Goal: Task Accomplishment & Management: Complete application form

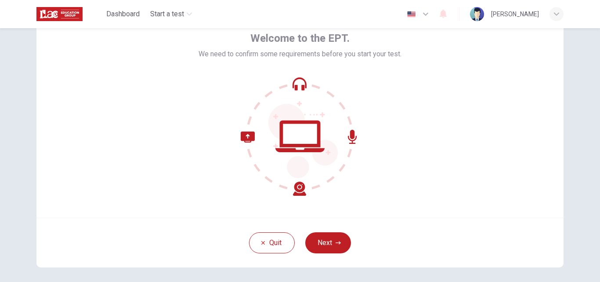
scroll to position [49, 0]
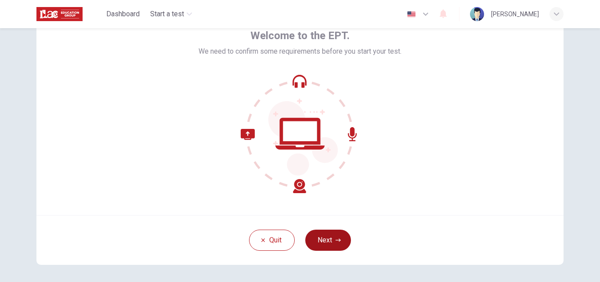
click at [326, 238] on button "Next" at bounding box center [328, 239] width 46 height 21
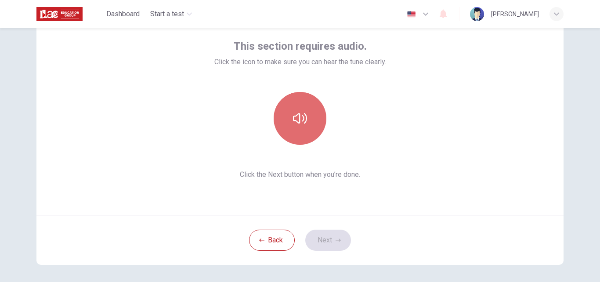
click at [296, 115] on icon "button" at bounding box center [300, 118] width 14 height 14
click at [304, 112] on icon "button" at bounding box center [300, 118] width 14 height 14
click at [293, 113] on icon "button" at bounding box center [300, 118] width 14 height 14
click at [299, 122] on icon "button" at bounding box center [300, 118] width 14 height 14
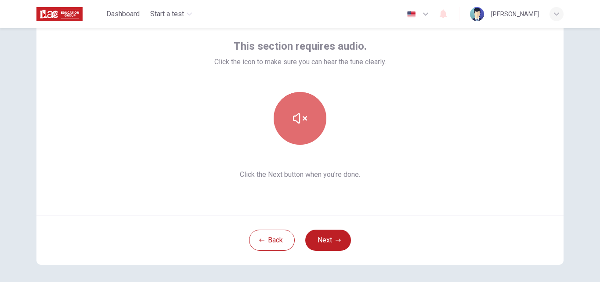
click at [299, 122] on icon "button" at bounding box center [300, 118] width 14 height 14
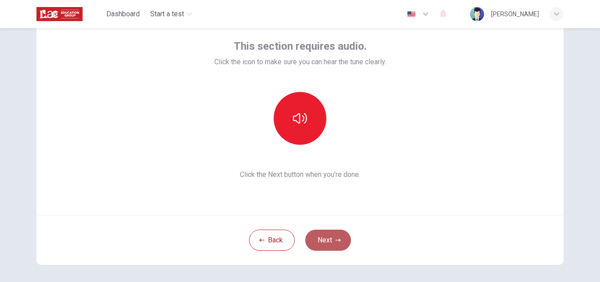
click at [322, 235] on button "Next" at bounding box center [328, 239] width 46 height 21
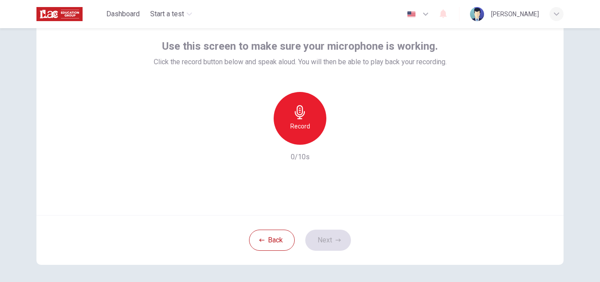
click at [305, 123] on h6 "Record" at bounding box center [300, 126] width 20 height 11
click at [336, 141] on icon "button" at bounding box center [340, 137] width 9 height 9
click at [322, 238] on button "Next" at bounding box center [328, 239] width 46 height 21
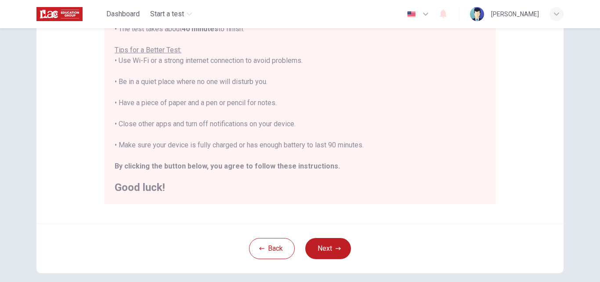
scroll to position [171, 0]
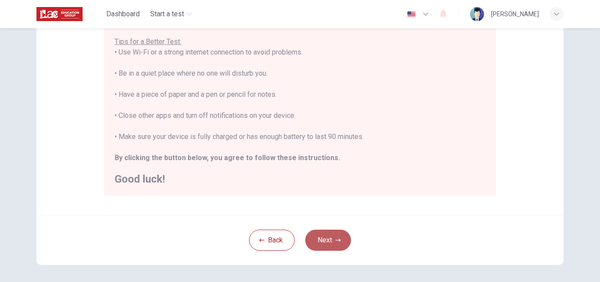
click at [331, 241] on button "Next" at bounding box center [328, 239] width 46 height 21
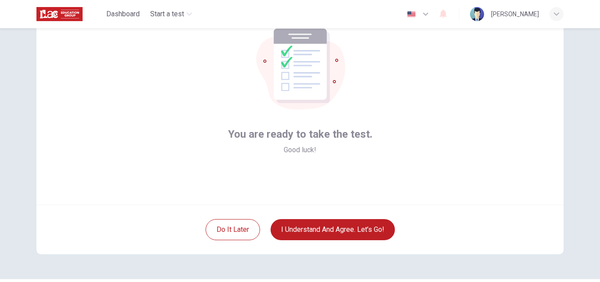
scroll to position [65, 0]
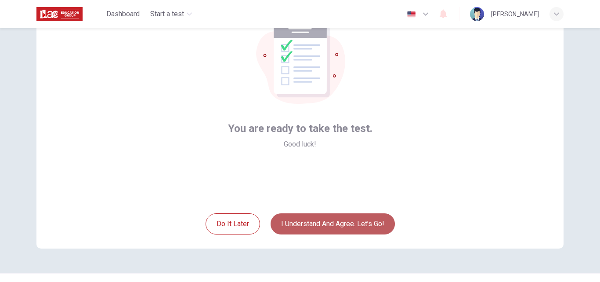
click at [308, 224] on button "I understand and agree. Let’s go!" at bounding box center [333, 223] width 124 height 21
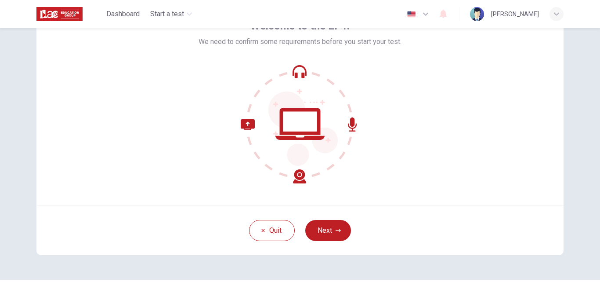
scroll to position [61, 0]
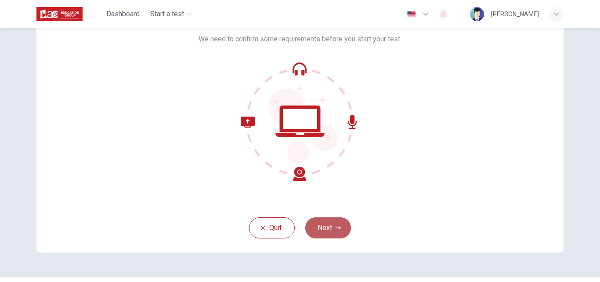
click at [318, 225] on button "Next" at bounding box center [328, 227] width 46 height 21
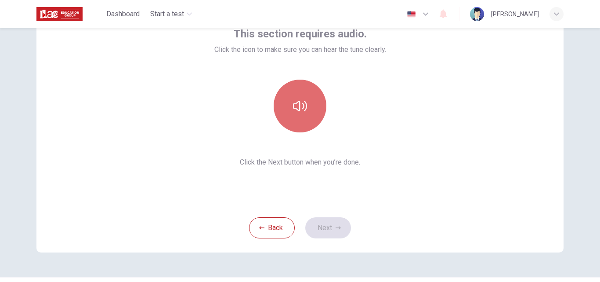
click at [297, 114] on button "button" at bounding box center [300, 106] width 53 height 53
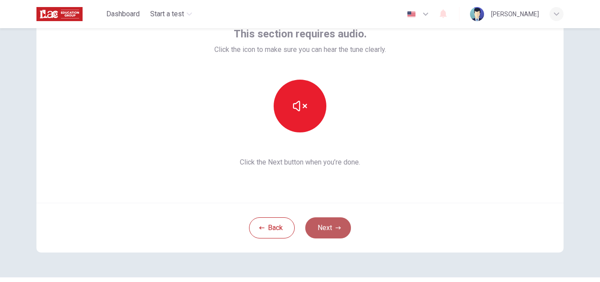
click at [325, 228] on button "Next" at bounding box center [328, 227] width 46 height 21
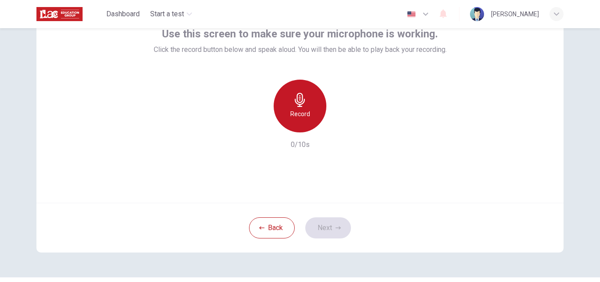
click at [295, 108] on div "Record" at bounding box center [300, 106] width 53 height 53
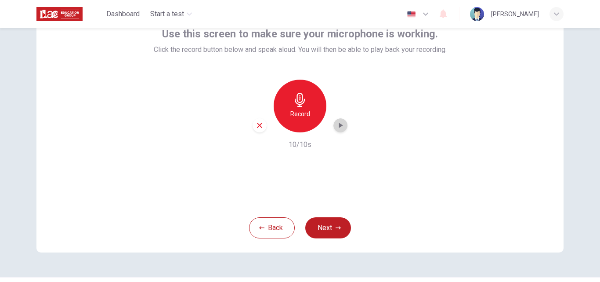
click at [336, 120] on div "button" at bounding box center [340, 125] width 14 height 14
click at [328, 224] on button "Next" at bounding box center [328, 227] width 46 height 21
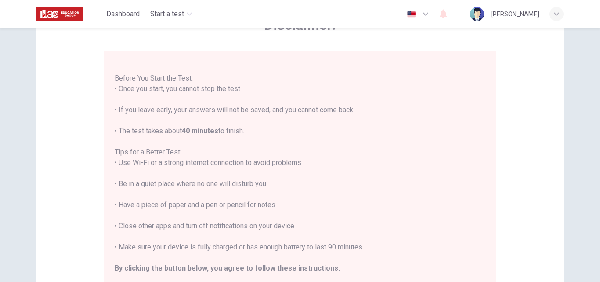
scroll to position [207, 0]
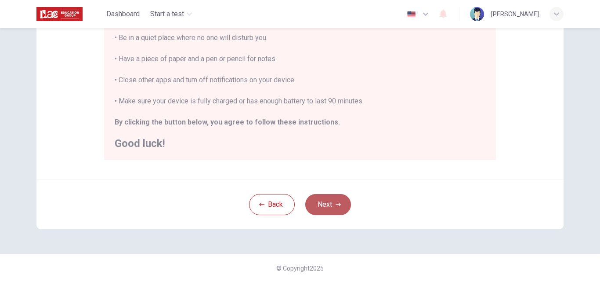
click at [321, 208] on button "Next" at bounding box center [328, 204] width 46 height 21
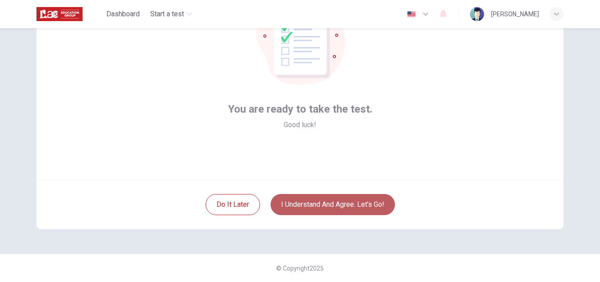
click at [321, 208] on button "I understand and agree. Let’s go!" at bounding box center [333, 204] width 124 height 21
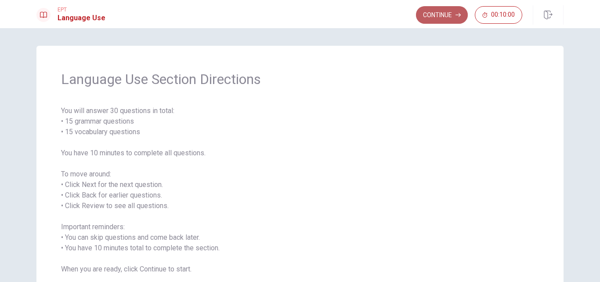
click at [446, 17] on button "Continue" at bounding box center [442, 15] width 52 height 18
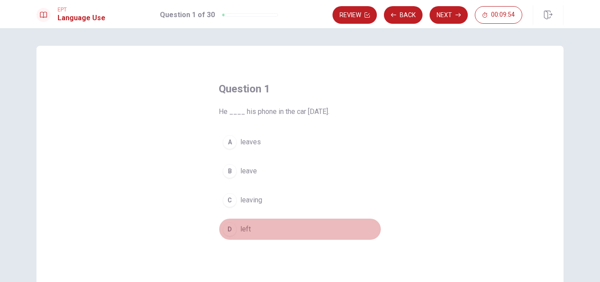
click at [244, 228] on span "left" at bounding box center [245, 229] width 11 height 11
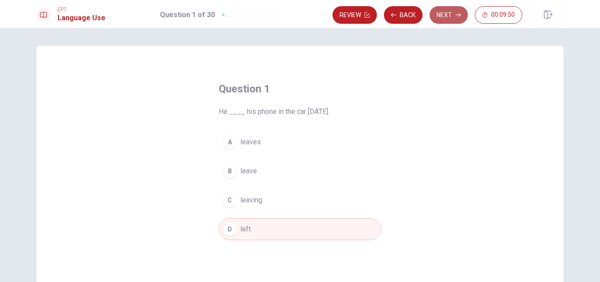
click at [450, 12] on button "Next" at bounding box center [449, 15] width 38 height 18
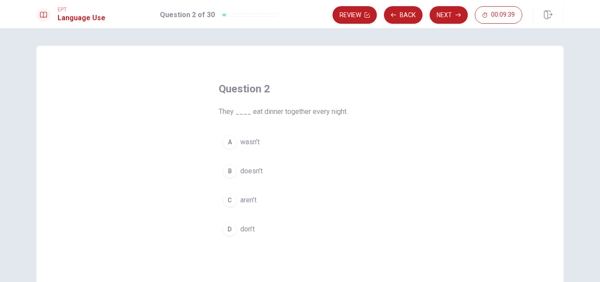
click at [249, 230] on span "don’t" at bounding box center [247, 229] width 14 height 11
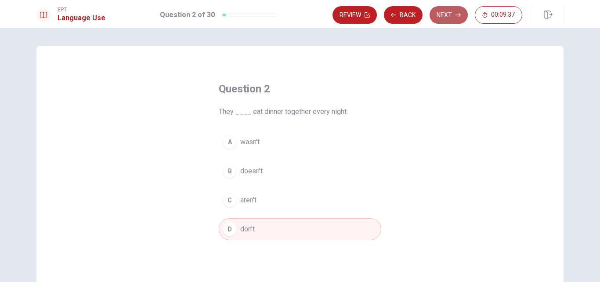
click at [446, 18] on button "Next" at bounding box center [449, 15] width 38 height 18
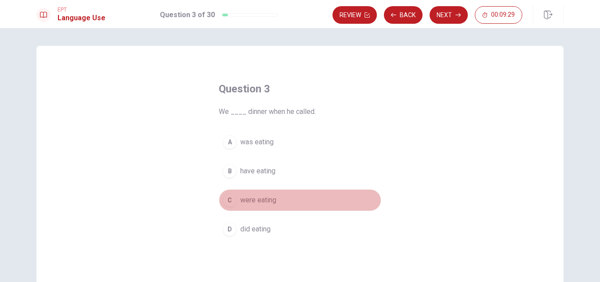
click at [255, 200] on span "were eating" at bounding box center [258, 200] width 36 height 11
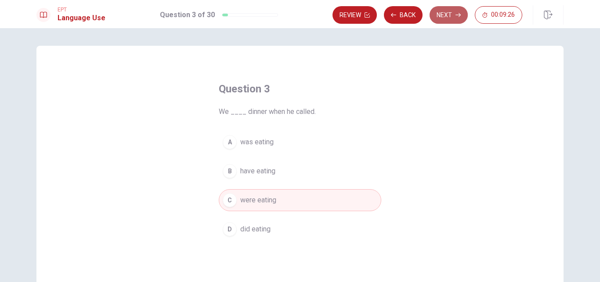
click at [447, 18] on button "Next" at bounding box center [449, 15] width 38 height 18
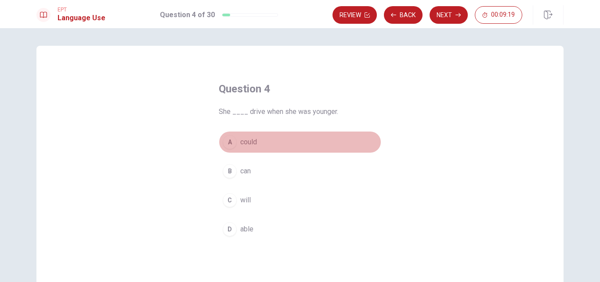
click at [246, 142] on span "could" at bounding box center [248, 142] width 17 height 11
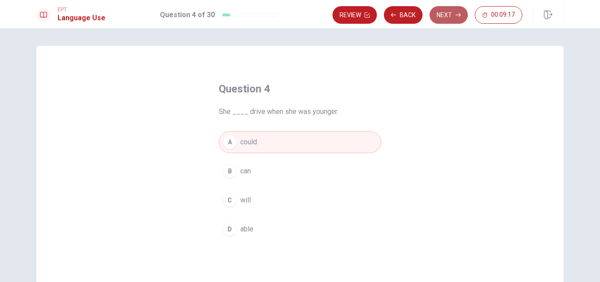
click at [446, 17] on button "Next" at bounding box center [449, 15] width 38 height 18
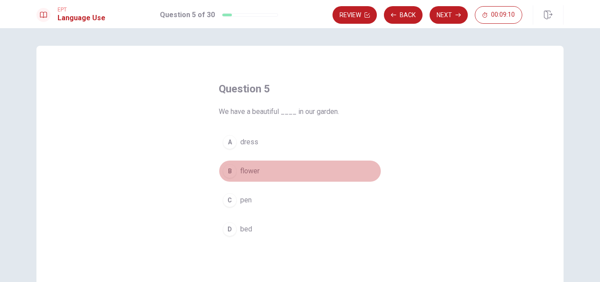
click at [245, 172] on span "flower" at bounding box center [249, 171] width 19 height 11
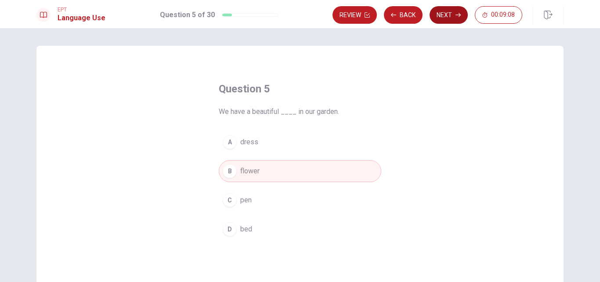
click at [446, 16] on button "Next" at bounding box center [449, 15] width 38 height 18
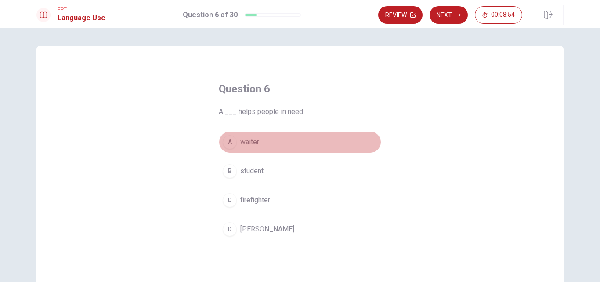
click at [249, 138] on span "waiter" at bounding box center [249, 142] width 19 height 11
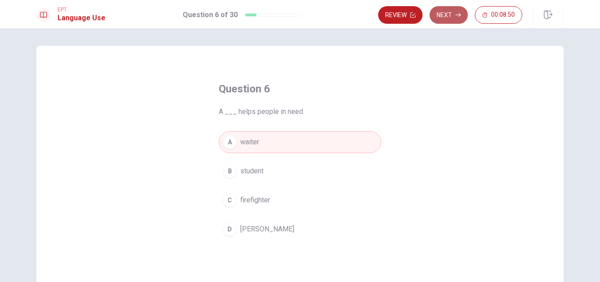
click at [443, 12] on button "Next" at bounding box center [449, 15] width 38 height 18
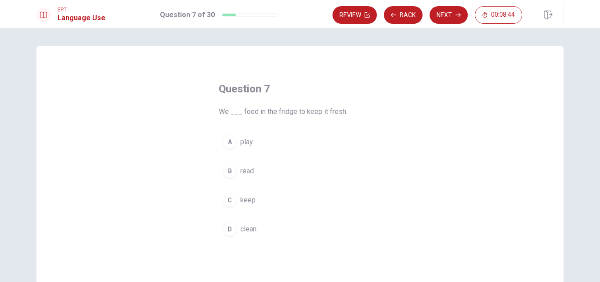
click at [240, 199] on span "keep" at bounding box center [247, 200] width 15 height 11
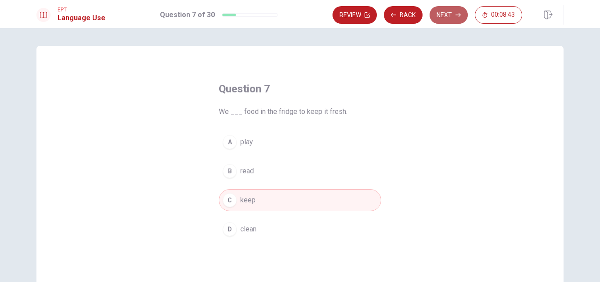
click at [441, 20] on button "Next" at bounding box center [449, 15] width 38 height 18
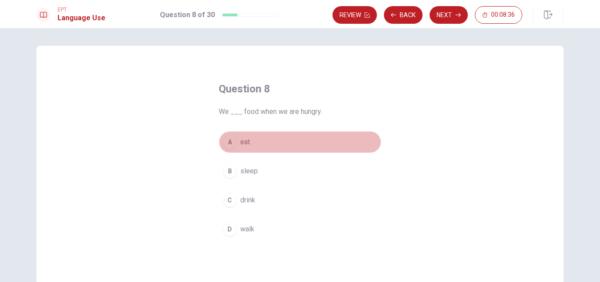
click at [243, 147] on span "eat" at bounding box center [245, 142] width 10 height 11
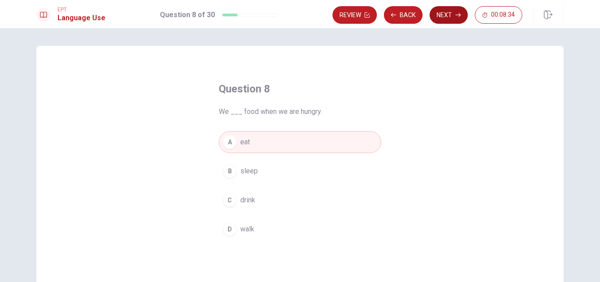
click at [449, 14] on button "Next" at bounding box center [449, 15] width 38 height 18
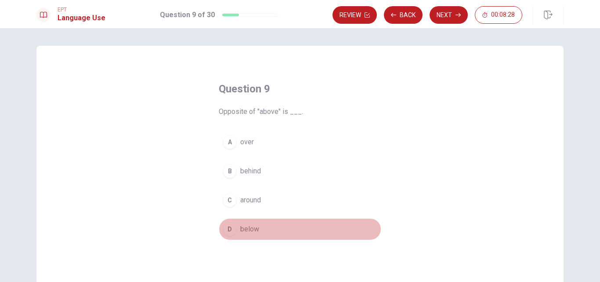
click at [242, 228] on span "below" at bounding box center [249, 229] width 19 height 11
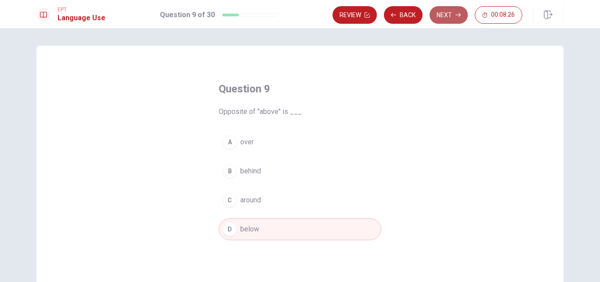
click at [445, 20] on button "Next" at bounding box center [449, 15] width 38 height 18
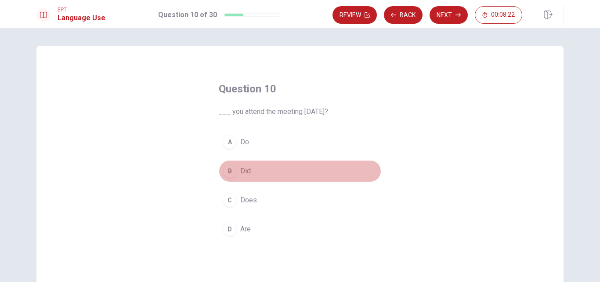
click at [243, 171] on span "Did" at bounding box center [245, 171] width 11 height 11
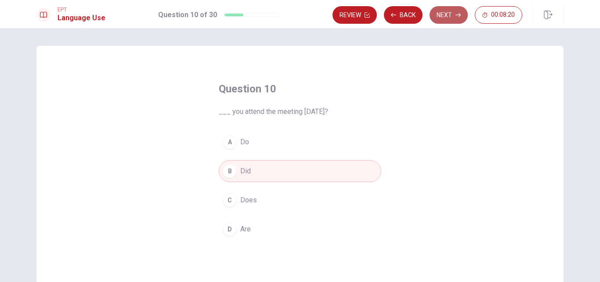
click at [442, 16] on button "Next" at bounding box center [449, 15] width 38 height 18
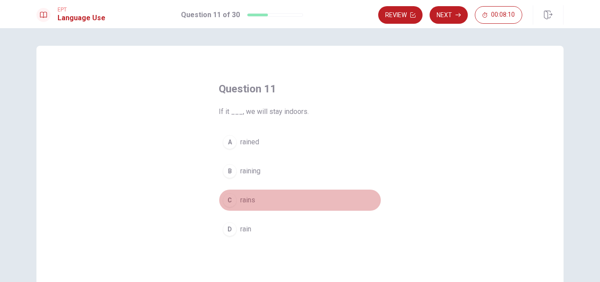
click at [245, 201] on span "rains" at bounding box center [247, 200] width 15 height 11
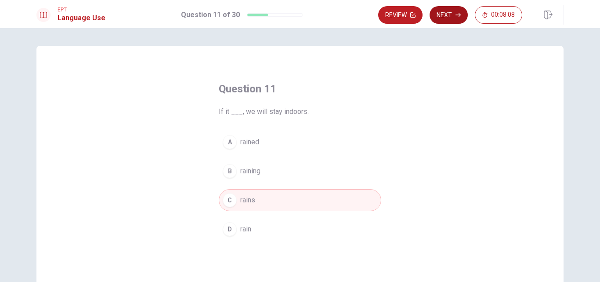
click at [443, 15] on button "Next" at bounding box center [449, 15] width 38 height 18
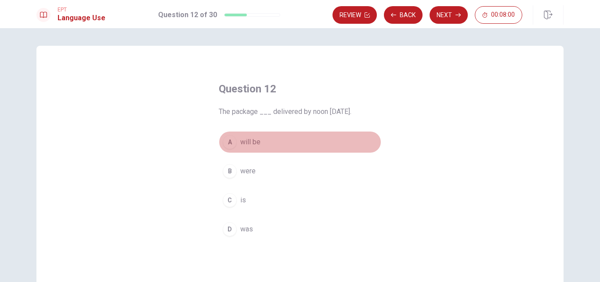
click at [240, 145] on span "will be" at bounding box center [250, 142] width 20 height 11
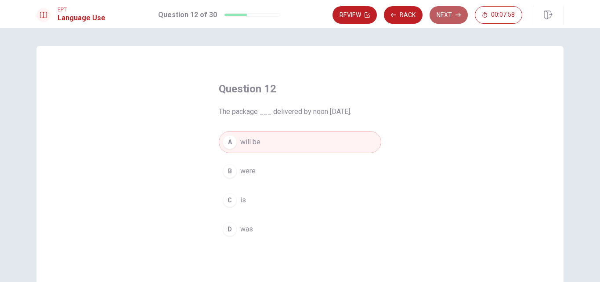
click at [450, 19] on button "Next" at bounding box center [449, 15] width 38 height 18
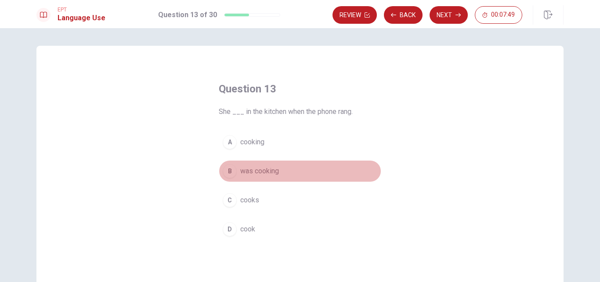
click at [248, 172] on span "was cooking" at bounding box center [259, 171] width 39 height 11
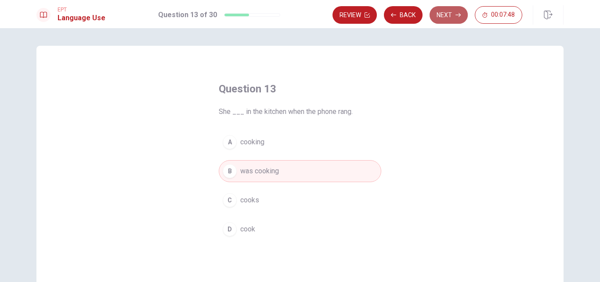
click at [446, 13] on button "Next" at bounding box center [449, 15] width 38 height 18
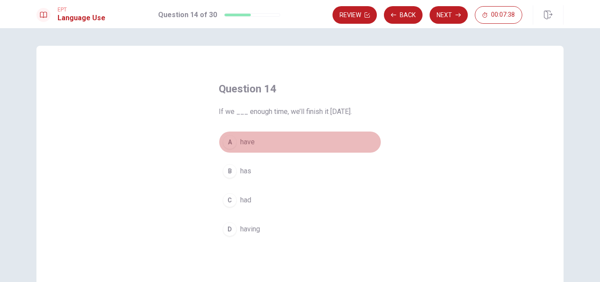
click at [244, 141] on span "have" at bounding box center [247, 142] width 14 height 11
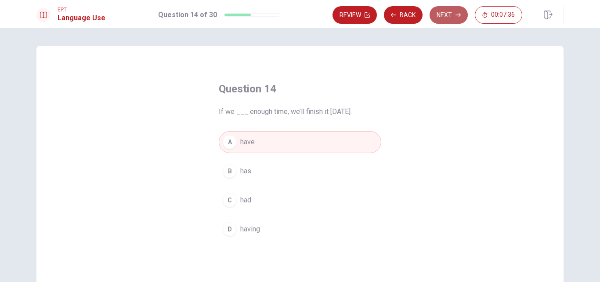
click at [447, 17] on button "Next" at bounding box center [449, 15] width 38 height 18
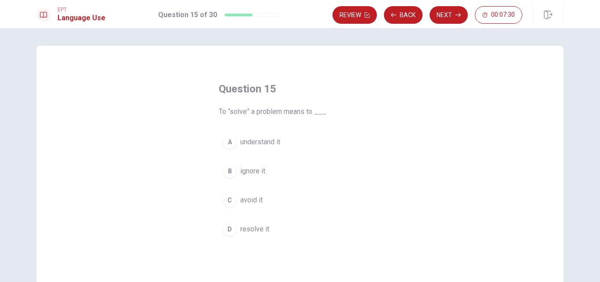
click at [250, 230] on span "resolve it" at bounding box center [254, 229] width 29 height 11
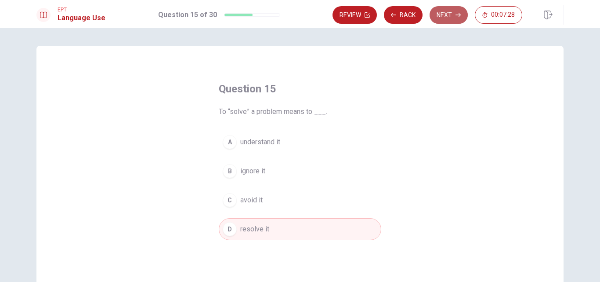
click at [443, 10] on button "Next" at bounding box center [449, 15] width 38 height 18
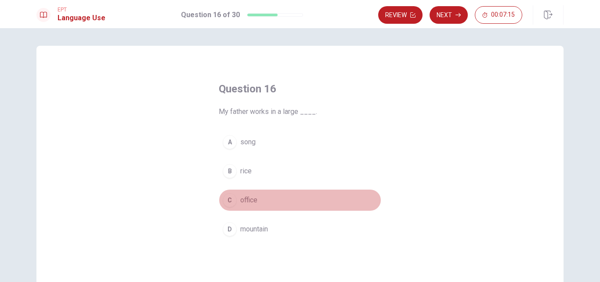
click at [251, 201] on span "office" at bounding box center [248, 200] width 17 height 11
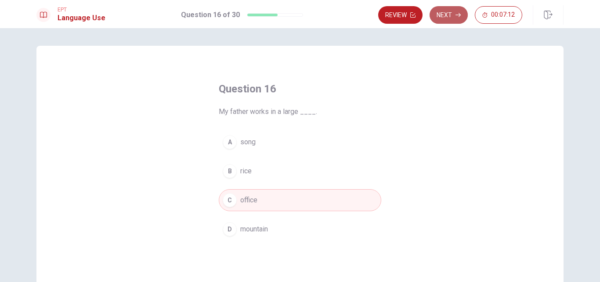
click at [447, 11] on button "Next" at bounding box center [449, 15] width 38 height 18
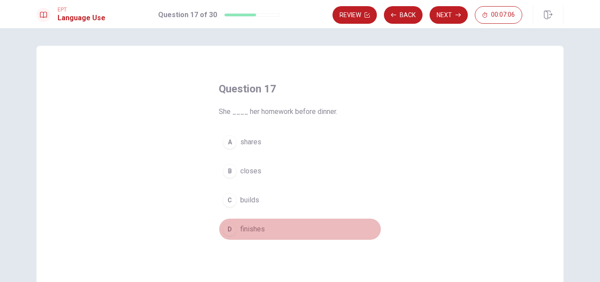
click at [254, 228] on span "finishes" at bounding box center [252, 229] width 25 height 11
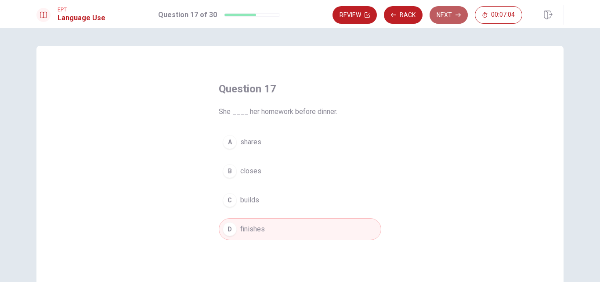
click at [446, 19] on button "Next" at bounding box center [449, 15] width 38 height 18
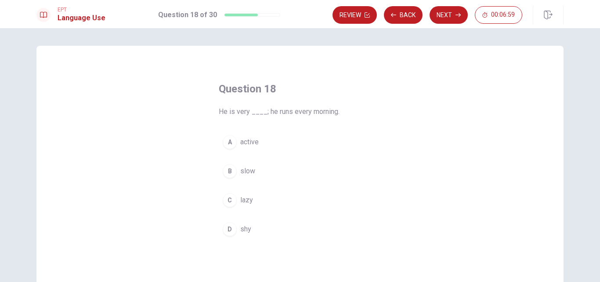
click at [246, 142] on span "active" at bounding box center [249, 142] width 18 height 11
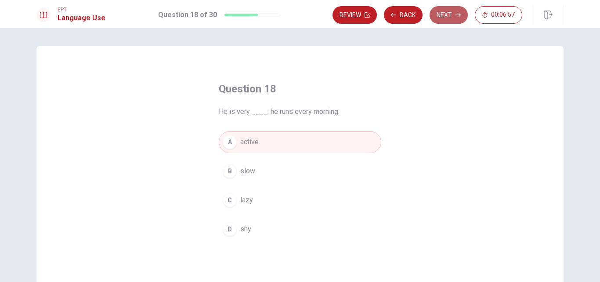
click at [444, 15] on button "Next" at bounding box center [449, 15] width 38 height 18
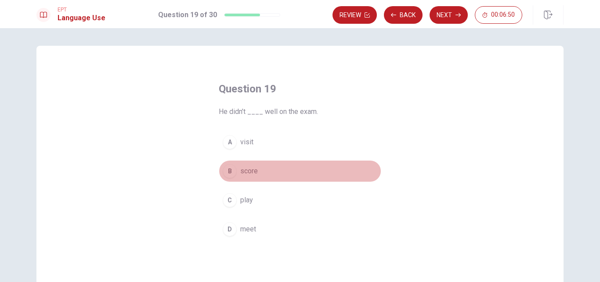
click at [254, 171] on span "score" at bounding box center [249, 171] width 18 height 11
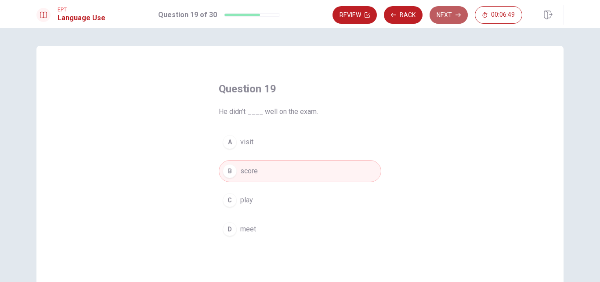
click at [445, 14] on button "Next" at bounding box center [449, 15] width 38 height 18
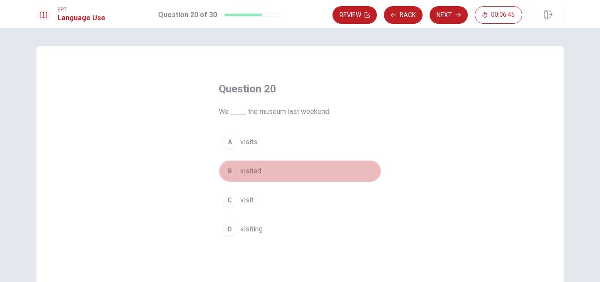
click at [245, 173] on span "visited" at bounding box center [250, 171] width 21 height 11
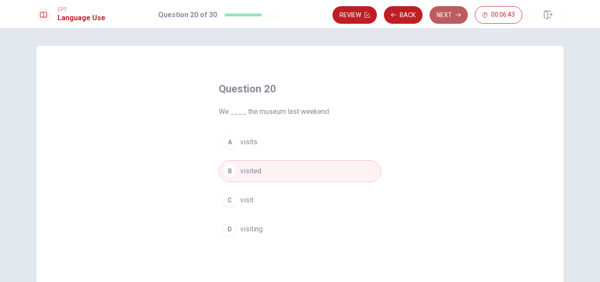
click at [443, 14] on button "Next" at bounding box center [449, 15] width 38 height 18
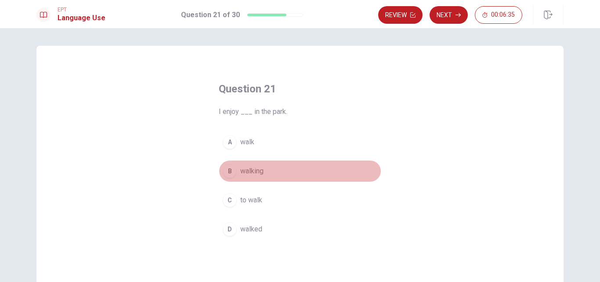
click at [246, 170] on span "walking" at bounding box center [251, 171] width 23 height 11
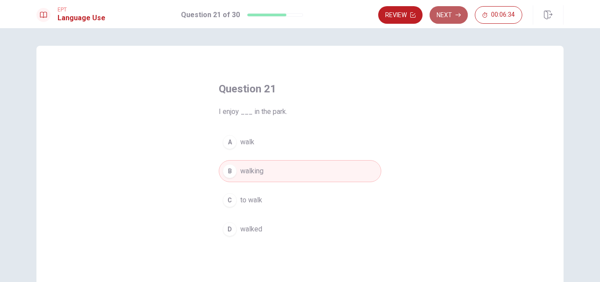
click at [445, 18] on button "Next" at bounding box center [449, 15] width 38 height 18
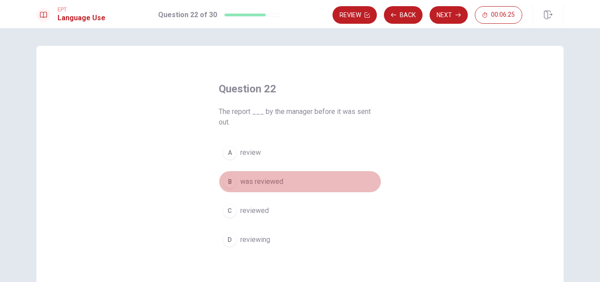
click at [271, 180] on span "was reviewed" at bounding box center [261, 181] width 43 height 11
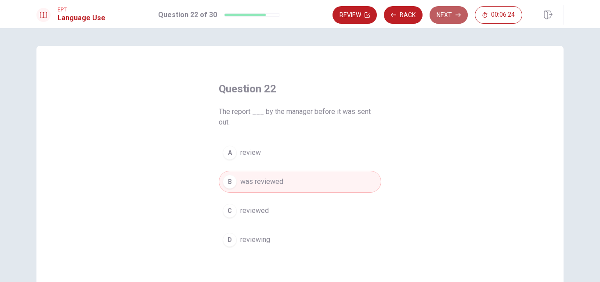
click at [445, 7] on button "Next" at bounding box center [449, 15] width 38 height 18
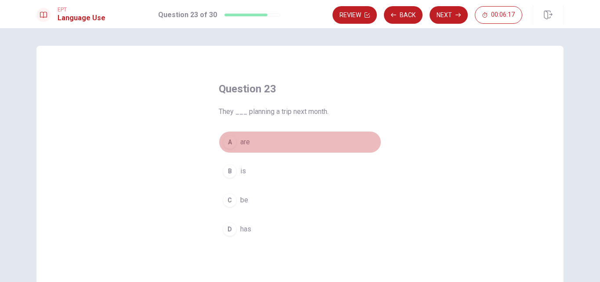
click at [240, 140] on span "are" at bounding box center [245, 142] width 10 height 11
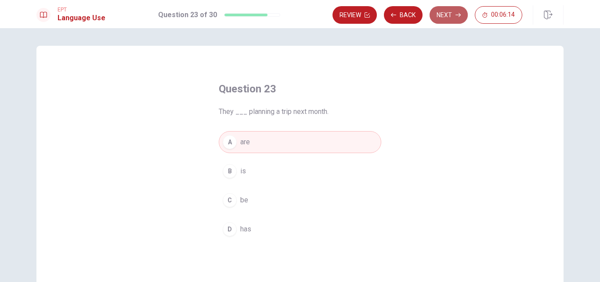
click at [444, 14] on button "Next" at bounding box center [449, 15] width 38 height 18
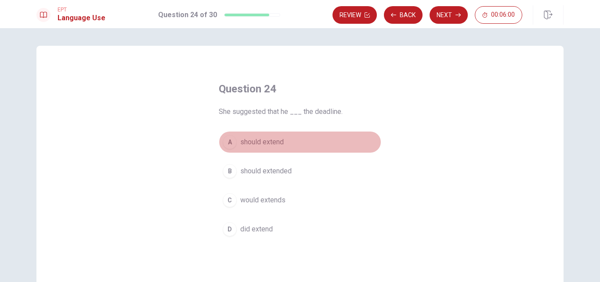
click at [248, 142] on span "should extend" at bounding box center [261, 142] width 43 height 11
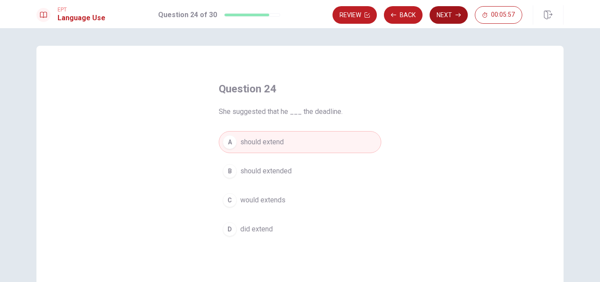
click at [453, 16] on button "Next" at bounding box center [449, 15] width 38 height 18
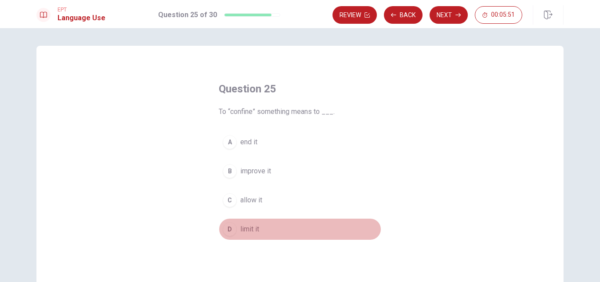
click at [246, 227] on span "limit it" at bounding box center [249, 229] width 19 height 11
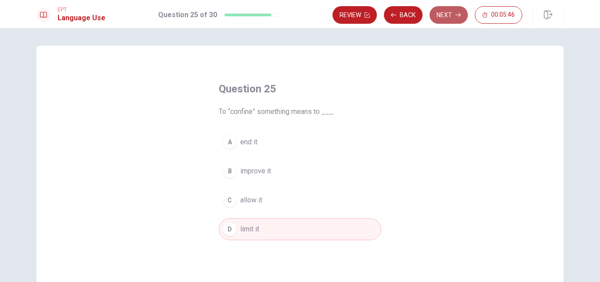
click at [447, 19] on button "Next" at bounding box center [449, 15] width 38 height 18
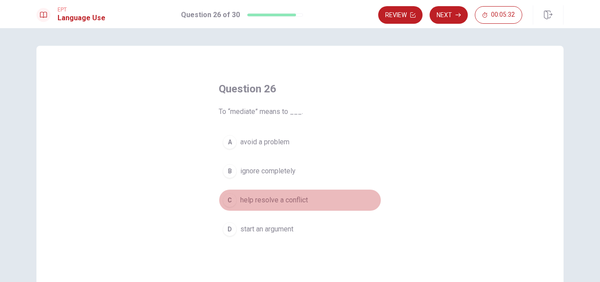
click at [302, 203] on span "help resolve a conflict" at bounding box center [274, 200] width 68 height 11
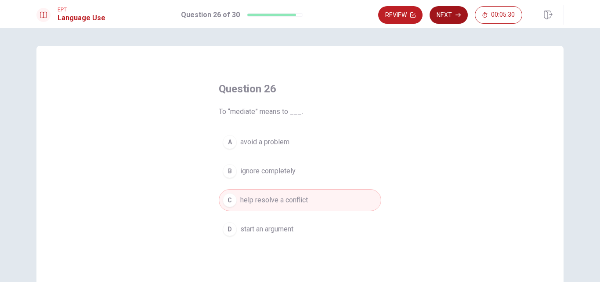
click at [449, 13] on button "Next" at bounding box center [449, 15] width 38 height 18
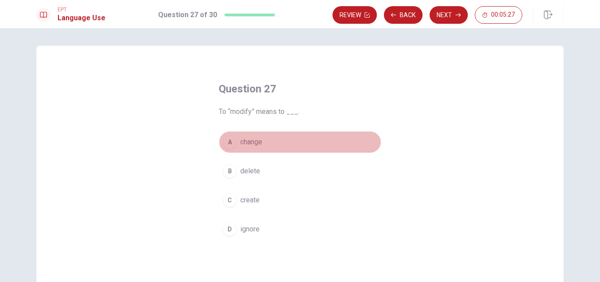
click at [246, 145] on span "change" at bounding box center [251, 142] width 22 height 11
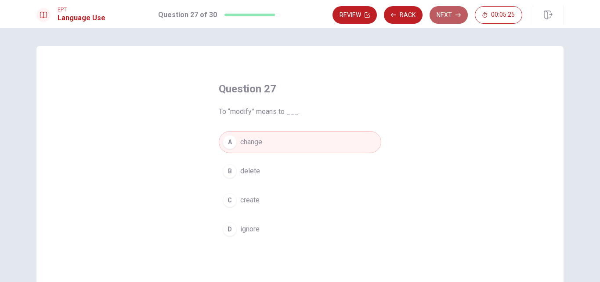
click at [448, 8] on button "Next" at bounding box center [449, 15] width 38 height 18
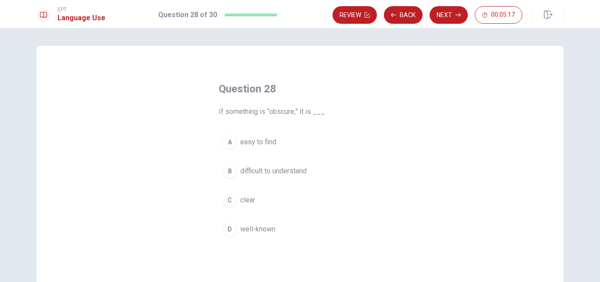
click at [282, 168] on span "difficult to understand" at bounding box center [273, 171] width 66 height 11
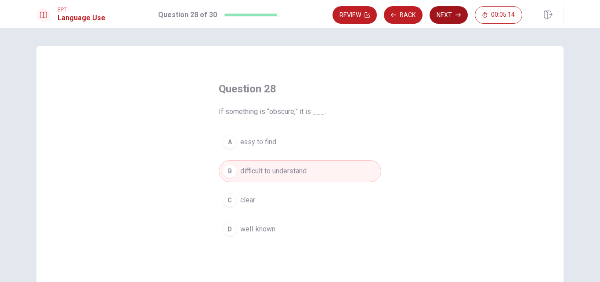
click at [454, 18] on button "Next" at bounding box center [449, 15] width 38 height 18
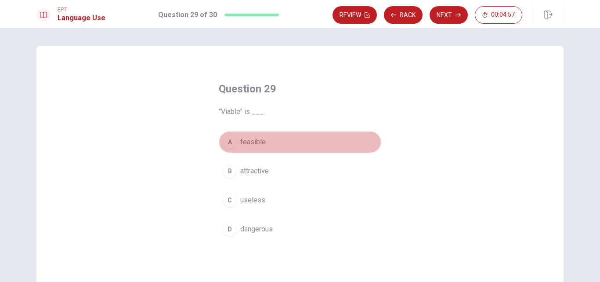
click at [256, 145] on span "feasible" at bounding box center [252, 142] width 25 height 11
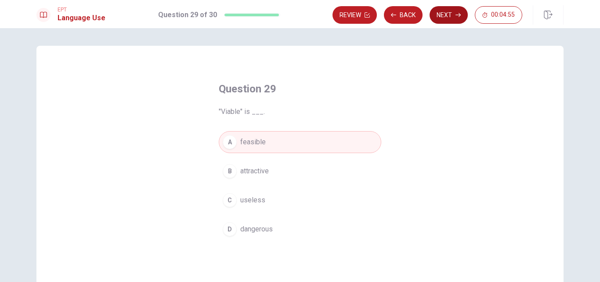
click at [440, 11] on button "Next" at bounding box center [449, 15] width 38 height 18
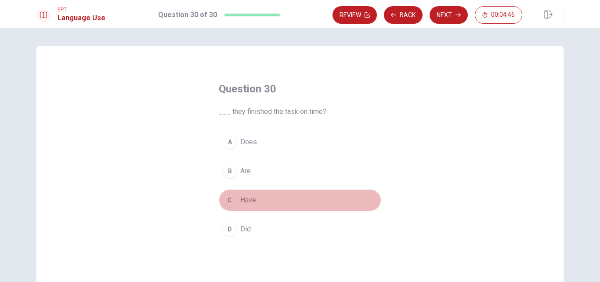
click at [246, 199] on span "Have" at bounding box center [248, 200] width 16 height 11
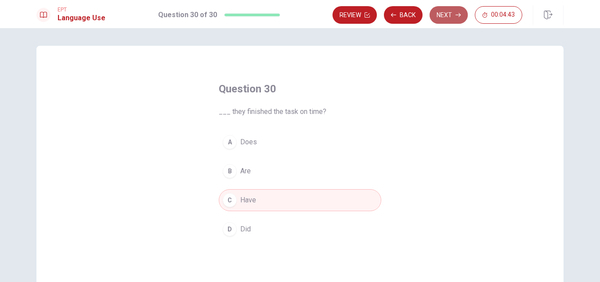
click at [439, 19] on button "Next" at bounding box center [449, 15] width 38 height 18
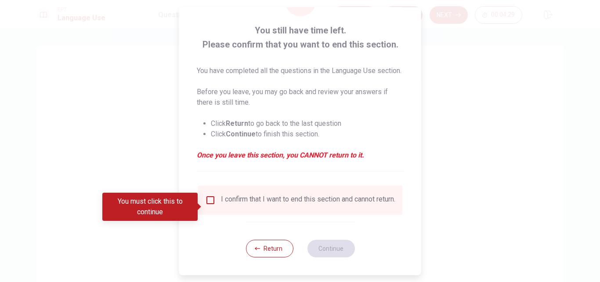
scroll to position [44, 0]
click at [210, 205] on input "You must click this to continue" at bounding box center [210, 200] width 11 height 11
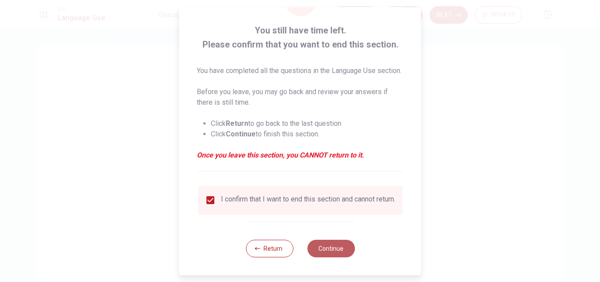
click at [333, 257] on button "Continue" at bounding box center [330, 248] width 47 height 18
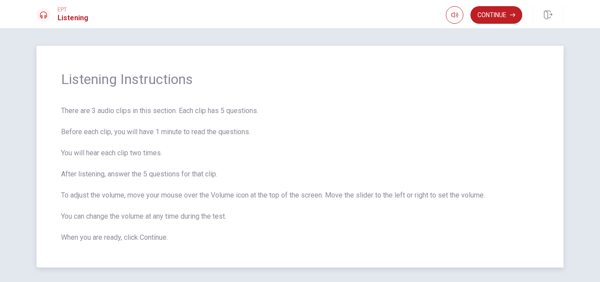
scroll to position [31, 0]
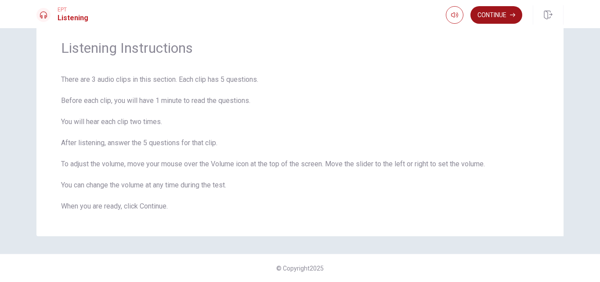
click at [489, 18] on button "Continue" at bounding box center [497, 15] width 52 height 18
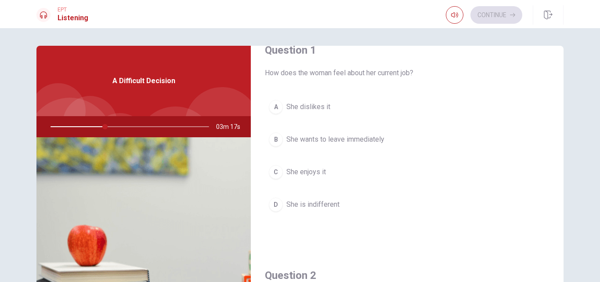
scroll to position [18, 0]
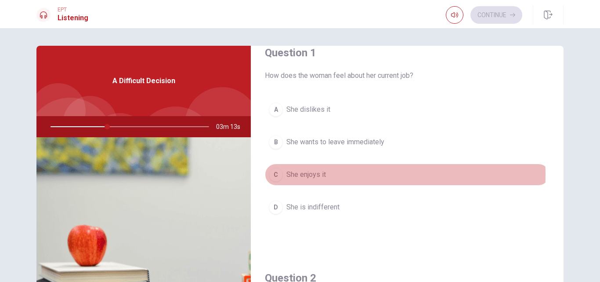
click at [312, 174] on span "She enjoys it" at bounding box center [306, 174] width 40 height 11
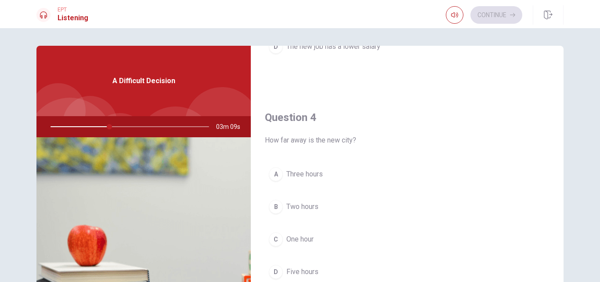
scroll to position [628, 0]
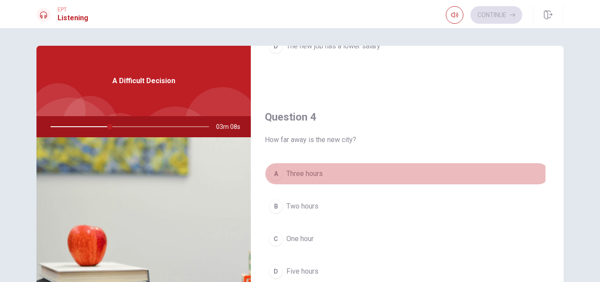
click at [299, 173] on span "Three hours" at bounding box center [304, 173] width 36 height 11
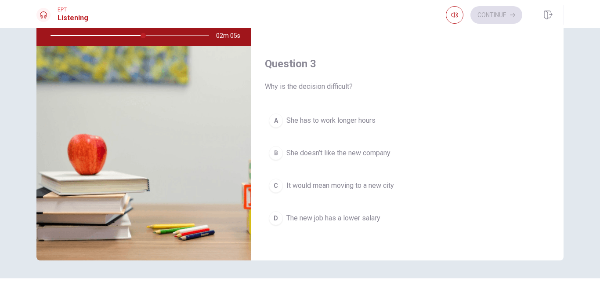
scroll to position [374, 0]
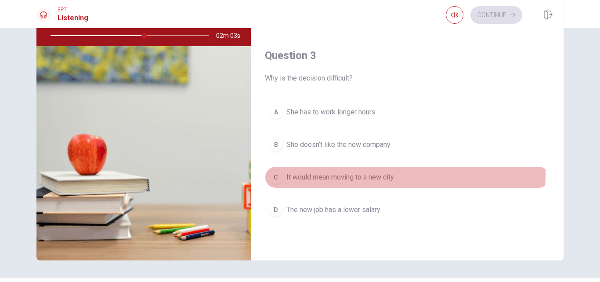
click at [340, 174] on span "It would mean moving to a new city" at bounding box center [340, 177] width 108 height 11
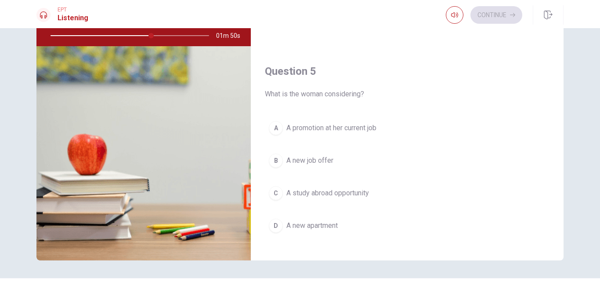
scroll to position [819, 0]
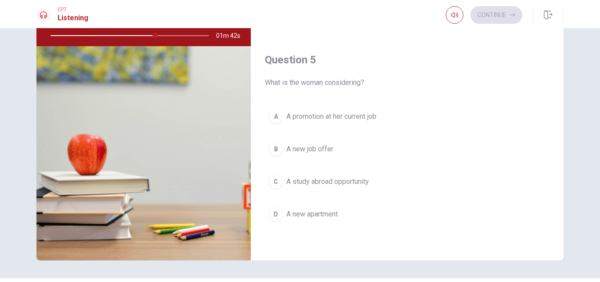
click at [321, 147] on span "A new job offer" at bounding box center [309, 149] width 47 height 11
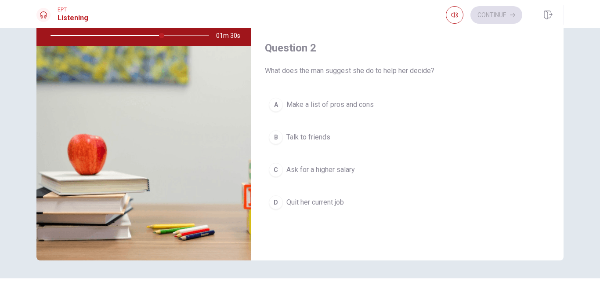
scroll to position [162, 0]
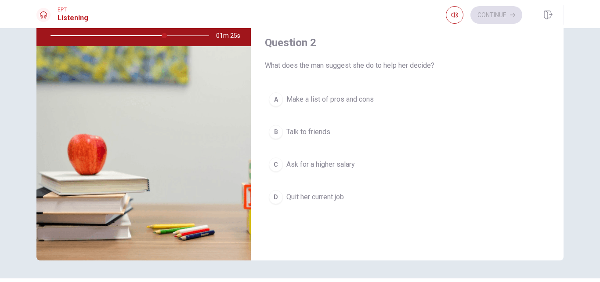
click at [346, 100] on span "Make a list of pros and cons" at bounding box center [329, 99] width 87 height 11
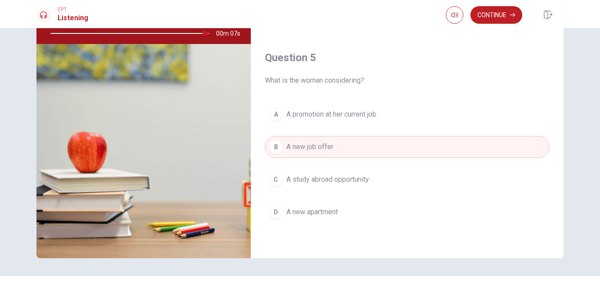
scroll to position [94, 0]
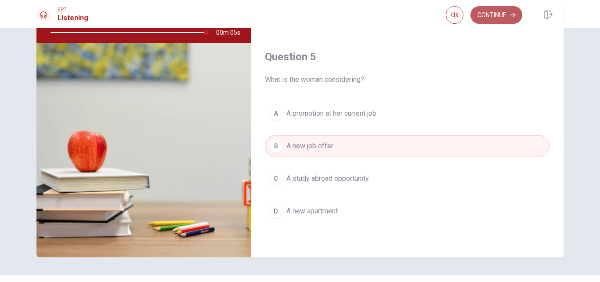
click at [495, 18] on button "Continue" at bounding box center [497, 15] width 52 height 18
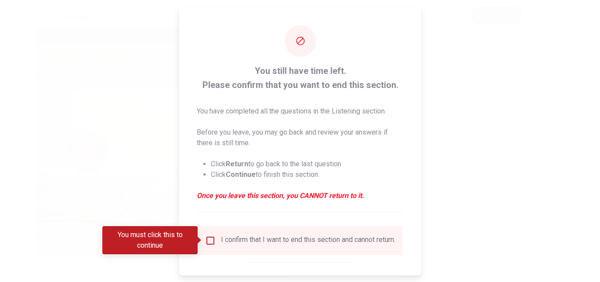
type input "0"
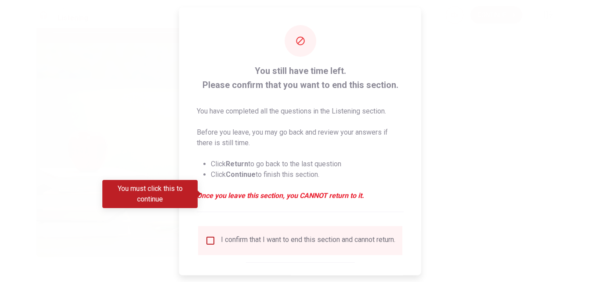
scroll to position [46, 0]
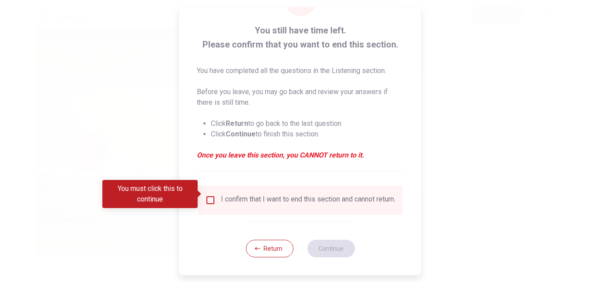
click at [267, 238] on div "Return Continue" at bounding box center [300, 247] width 109 height 53
click at [267, 246] on button "Return" at bounding box center [269, 248] width 47 height 18
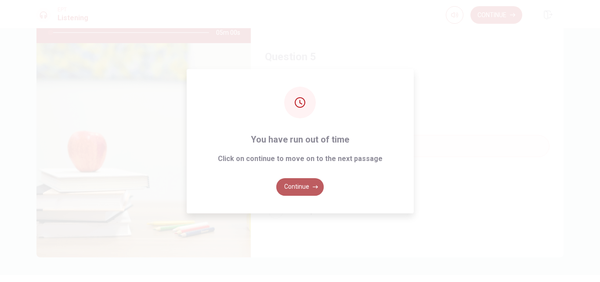
click at [303, 188] on button "Continue" at bounding box center [299, 187] width 47 height 18
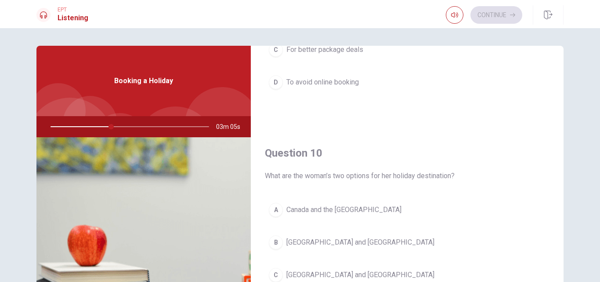
scroll to position [819, 0]
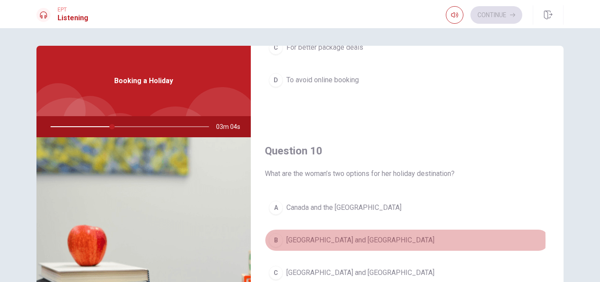
click at [317, 240] on span "[GEOGRAPHIC_DATA] and [GEOGRAPHIC_DATA]" at bounding box center [360, 240] width 148 height 11
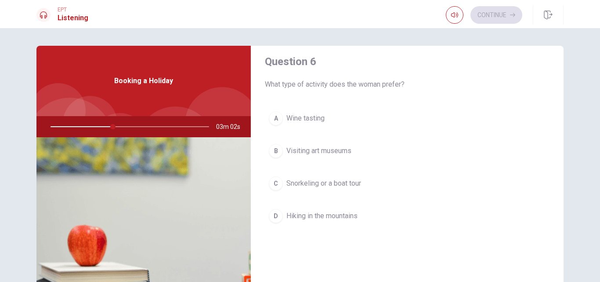
scroll to position [0, 0]
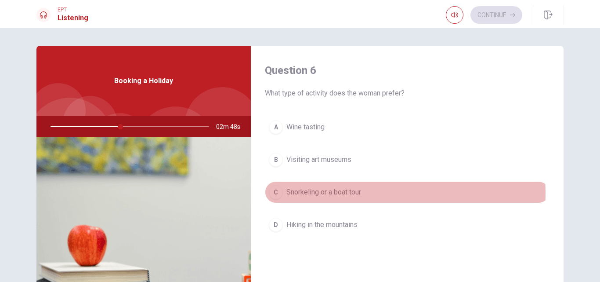
click at [332, 192] on span "Snorkeling or a boat tour" at bounding box center [323, 192] width 75 height 11
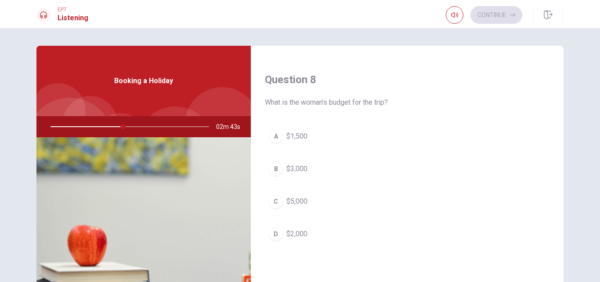
scroll to position [441, 0]
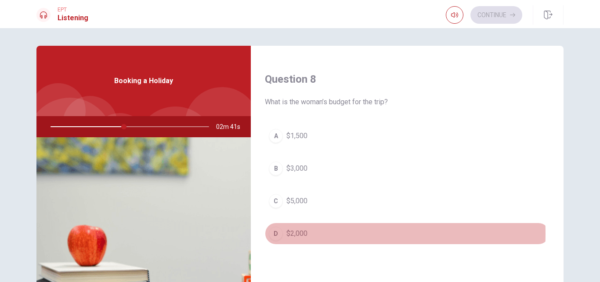
click at [292, 233] on span "$2,000" at bounding box center [296, 233] width 21 height 11
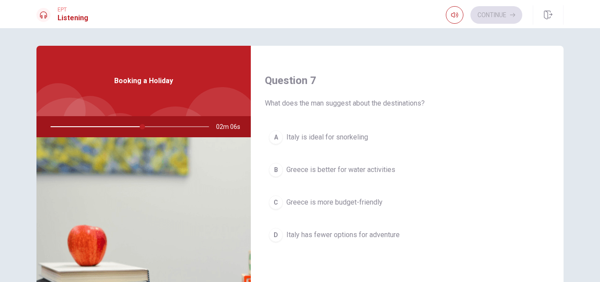
scroll to position [215, 0]
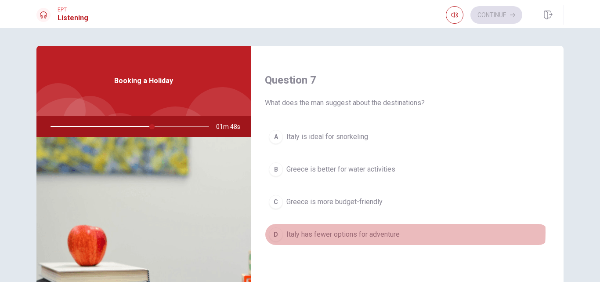
click at [389, 232] on span "Italy has fewer options for adventure" at bounding box center [342, 234] width 113 height 11
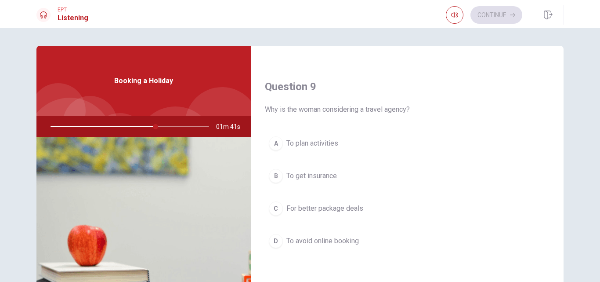
scroll to position [659, 0]
click at [340, 211] on span "For better package deals" at bounding box center [324, 208] width 77 height 11
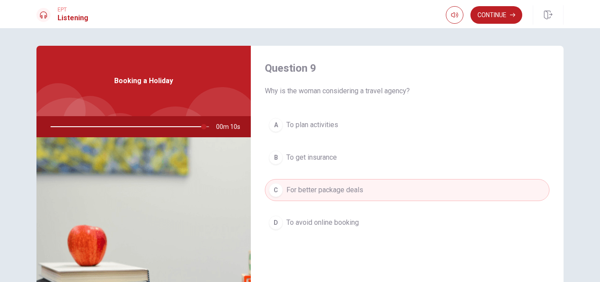
scroll to position [678, 0]
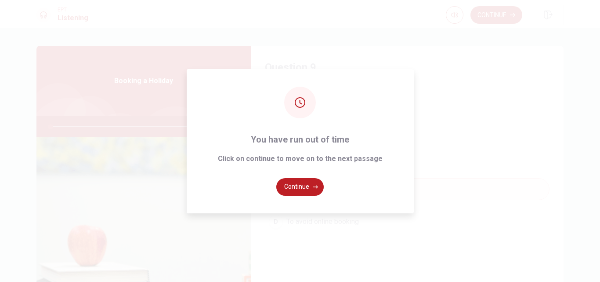
type input "0"
click at [291, 187] on button "Continue" at bounding box center [299, 187] width 47 height 18
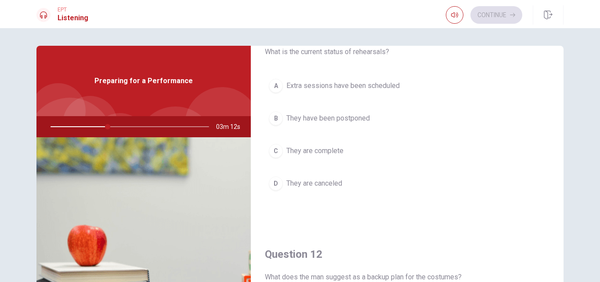
scroll to position [42, 0]
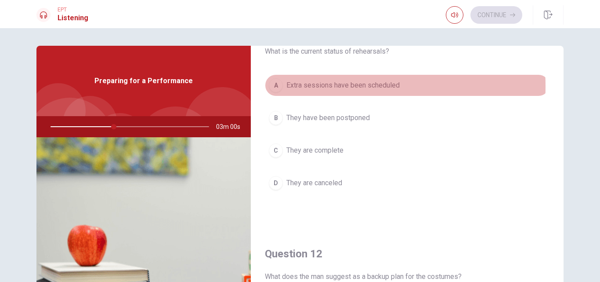
click at [301, 86] on span "Extra sessions have been scheduled" at bounding box center [342, 85] width 113 height 11
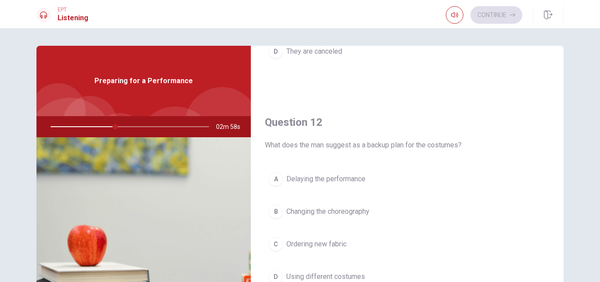
scroll to position [181, 0]
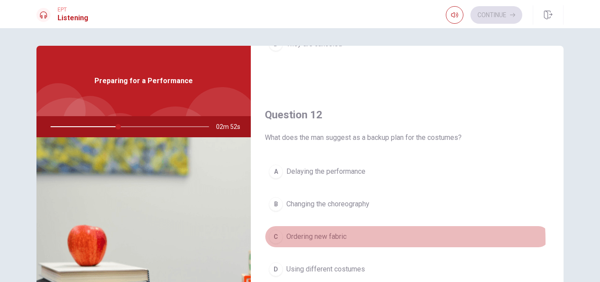
click at [320, 241] on span "Ordering new fabric" at bounding box center [316, 236] width 60 height 11
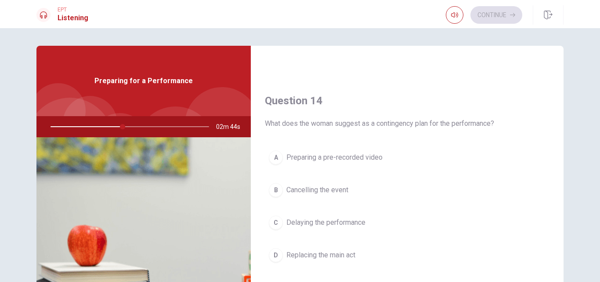
scroll to position [652, 0]
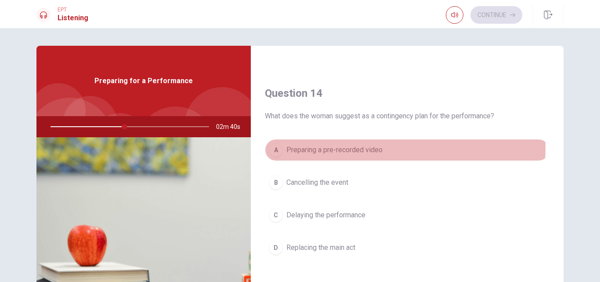
click at [352, 147] on span "Preparing a pre-recorded video" at bounding box center [334, 150] width 96 height 11
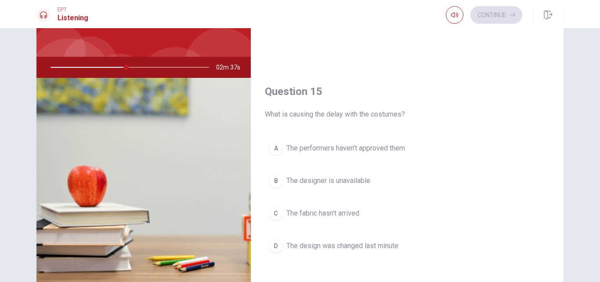
scroll to position [60, 0]
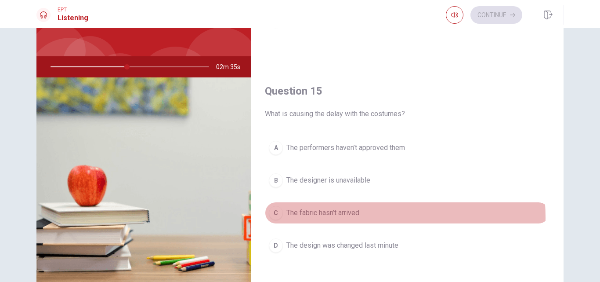
click at [341, 217] on span "The fabric hasn’t arrived" at bounding box center [322, 212] width 73 height 11
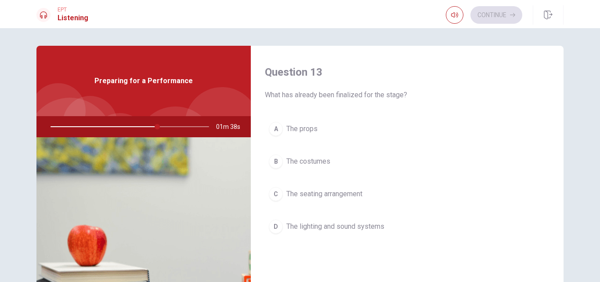
scroll to position [448, 0]
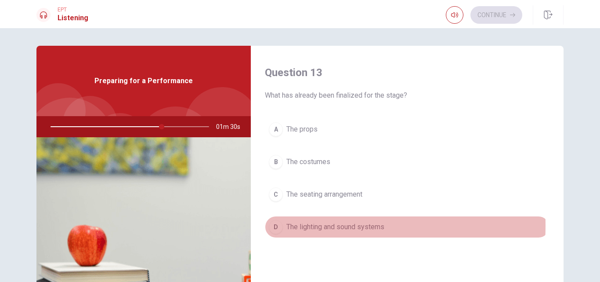
click at [289, 225] on span "The lighting and sound systems" at bounding box center [335, 226] width 98 height 11
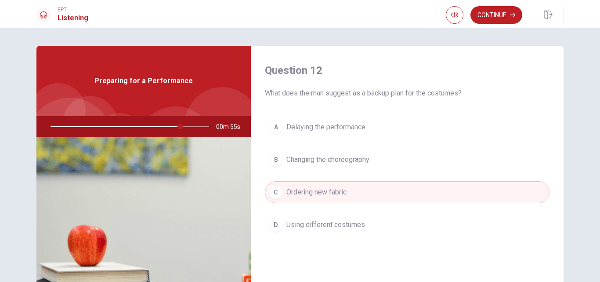
scroll to position [225, 0]
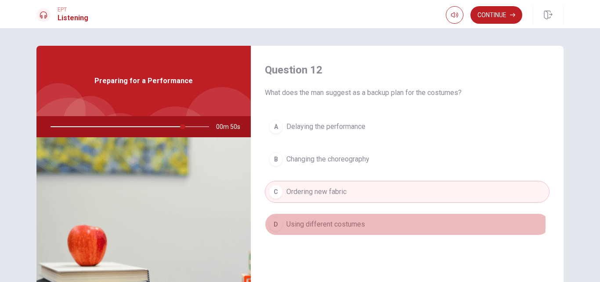
click at [297, 223] on span "Using different costumes" at bounding box center [325, 224] width 79 height 11
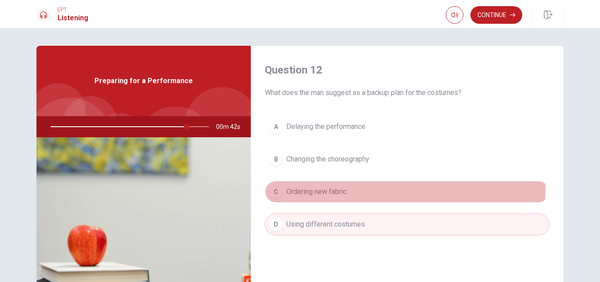
click at [337, 188] on span "Ordering new fabric" at bounding box center [316, 191] width 60 height 11
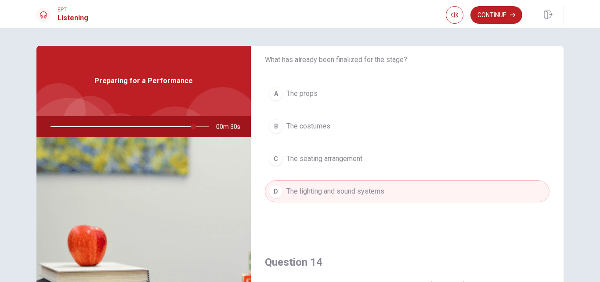
scroll to position [484, 0]
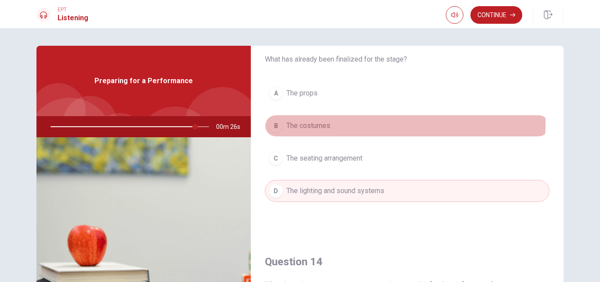
click at [338, 123] on button "B The costumes" at bounding box center [407, 126] width 285 height 22
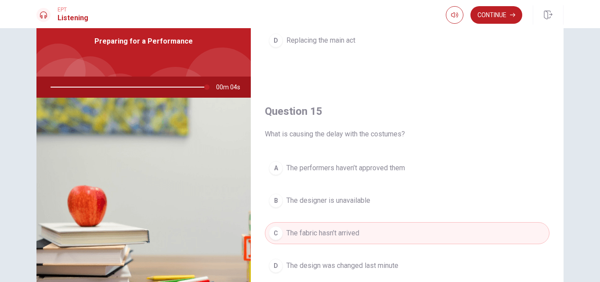
scroll to position [39, 0]
type input "0"
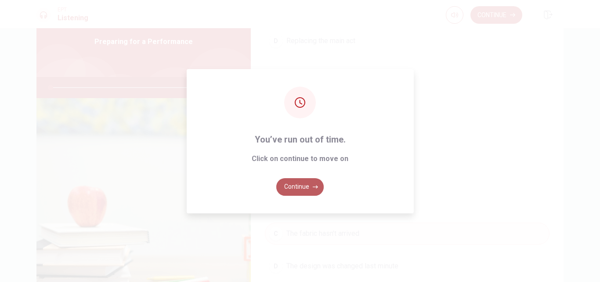
click at [301, 186] on button "Continue" at bounding box center [299, 187] width 47 height 18
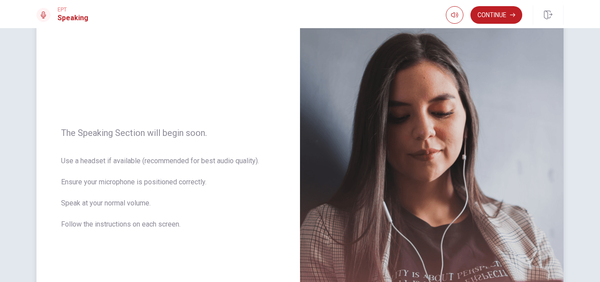
scroll to position [53, 0]
click at [500, 12] on button "Continue" at bounding box center [497, 15] width 52 height 18
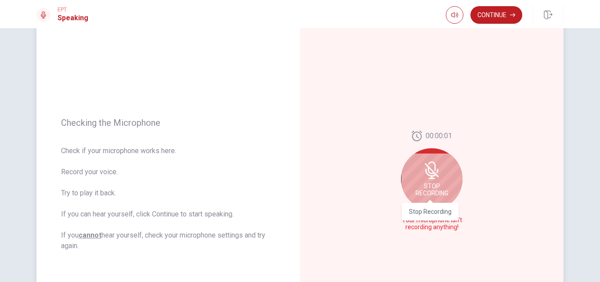
click at [428, 190] on span "Stop Recording" at bounding box center [432, 189] width 33 height 14
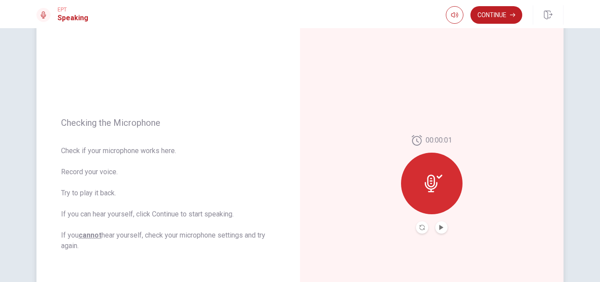
click at [431, 190] on icon at bounding box center [434, 183] width 18 height 18
click at [429, 178] on icon at bounding box center [431, 183] width 13 height 18
drag, startPoint x: 429, startPoint y: 178, endPoint x: 437, endPoint y: 176, distance: 8.1
click at [437, 176] on icon at bounding box center [434, 183] width 18 height 18
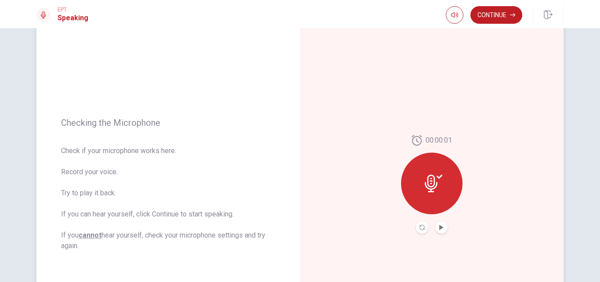
click at [437, 176] on icon at bounding box center [434, 183] width 18 height 18
click at [442, 226] on icon "Play Audio" at bounding box center [441, 227] width 5 height 5
click at [431, 184] on icon at bounding box center [434, 183] width 18 height 18
click at [417, 228] on button "Record Again" at bounding box center [422, 227] width 12 height 12
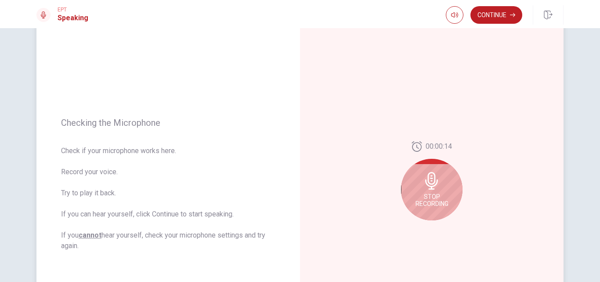
click at [421, 195] on span "Stop Recording" at bounding box center [432, 200] width 33 height 14
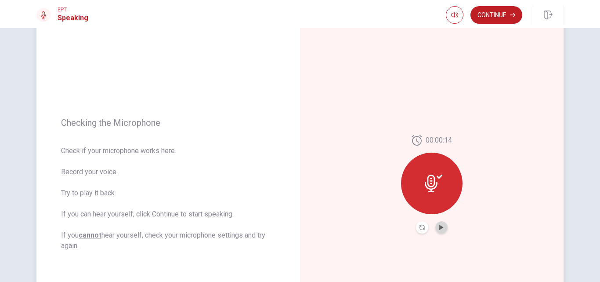
click at [440, 230] on button "Play Audio" at bounding box center [441, 227] width 12 height 12
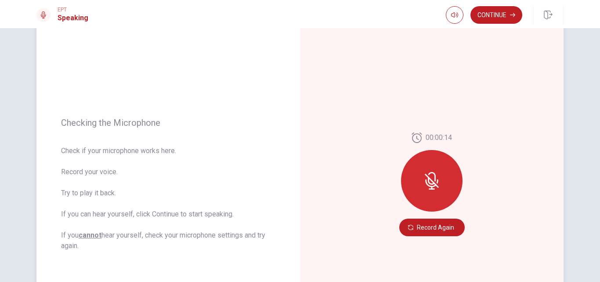
click at [432, 195] on div at bounding box center [432, 181] width 62 height 62
click at [423, 228] on button "Record Again" at bounding box center [431, 227] width 65 height 18
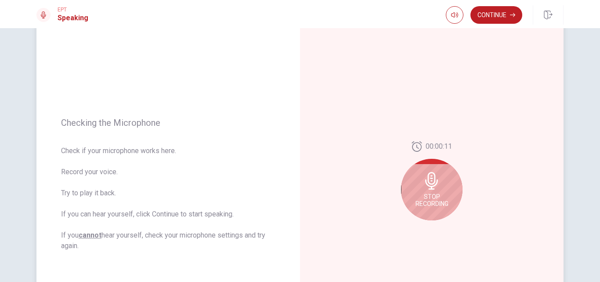
click at [434, 174] on icon at bounding box center [432, 181] width 18 height 18
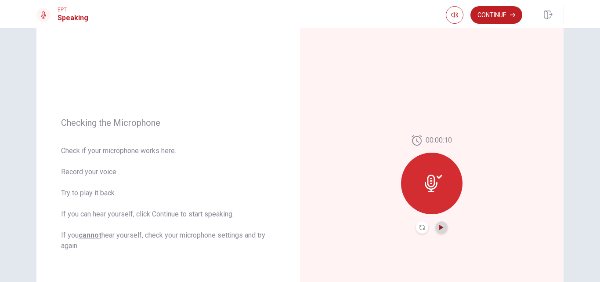
click at [442, 228] on icon "Play Audio" at bounding box center [441, 227] width 5 height 5
click at [501, 13] on button "Continue" at bounding box center [497, 15] width 52 height 18
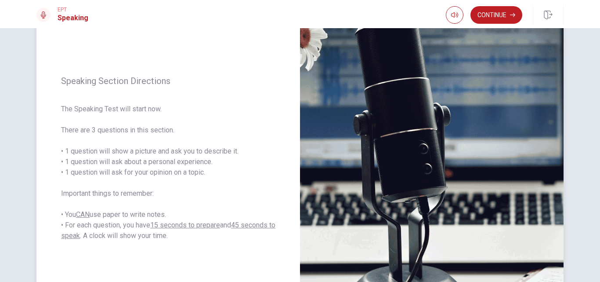
scroll to position [78, 0]
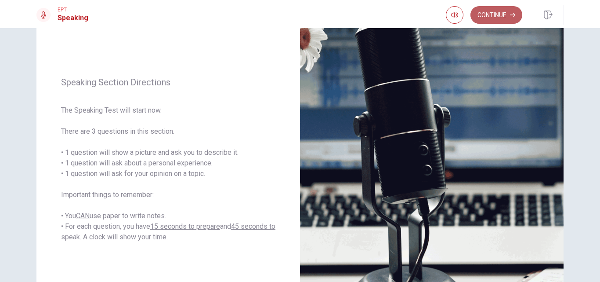
click at [484, 18] on button "Continue" at bounding box center [497, 15] width 52 height 18
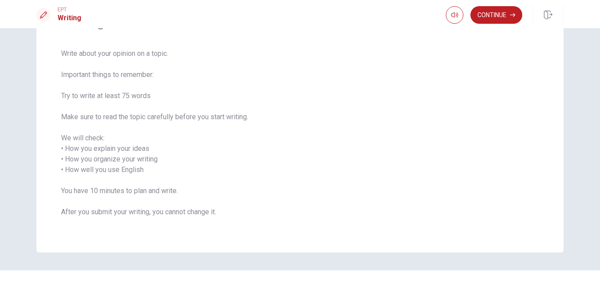
scroll to position [58, 0]
click at [494, 9] on button "Continue" at bounding box center [497, 15] width 52 height 18
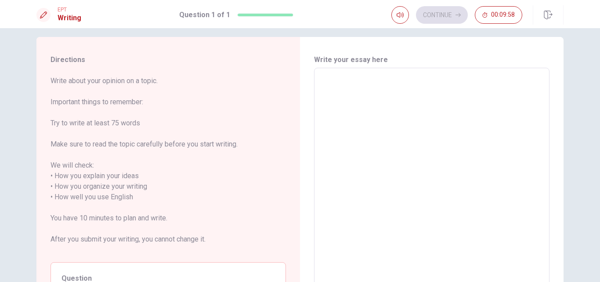
scroll to position [0, 0]
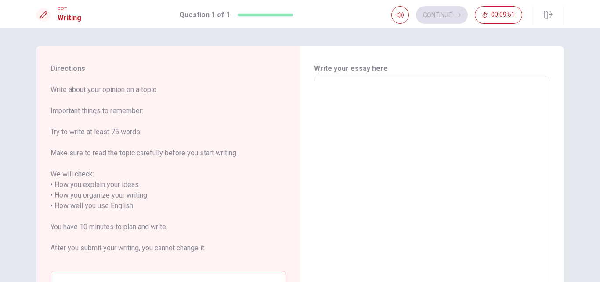
click at [359, 118] on textarea at bounding box center [431, 206] width 223 height 244
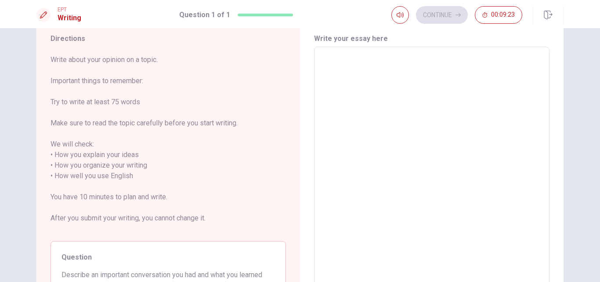
scroll to position [29, 0]
type textarea "I"
type textarea "x"
type textarea "I"
type textarea "x"
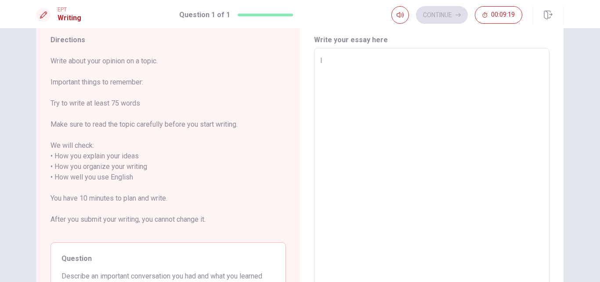
type textarea "I"
type textarea "x"
type textarea "I"
type textarea "x"
type textarea "I"
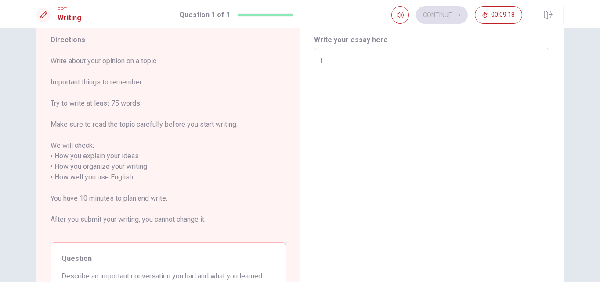
type textarea "x"
type textarea "I h"
type textarea "x"
type textarea "I ha"
type textarea "x"
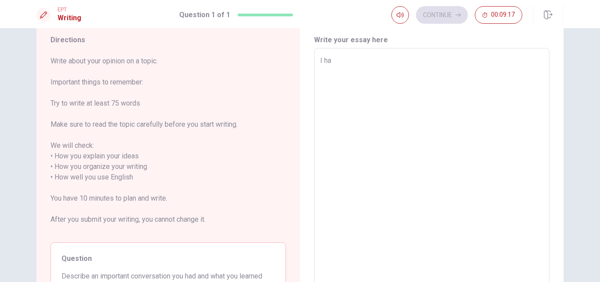
type textarea "I had"
type textarea "x"
type textarea "I had"
type textarea "x"
type textarea "I had a"
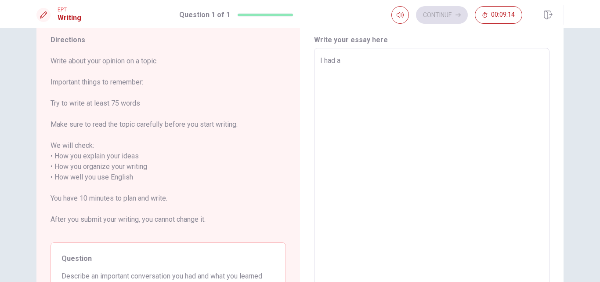
type textarea "x"
type textarea "I had an"
type textarea "x"
type textarea "I had an"
type textarea "x"
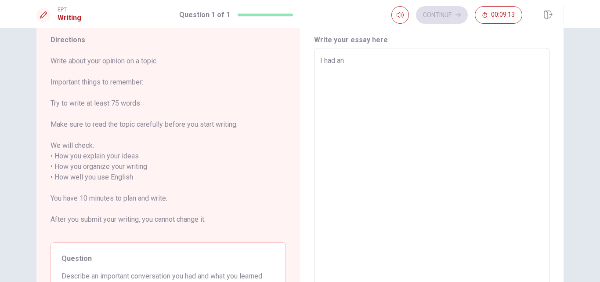
type textarea "I had an a"
type textarea "x"
type textarea "I had an am"
type textarea "x"
type textarea "I had an ama"
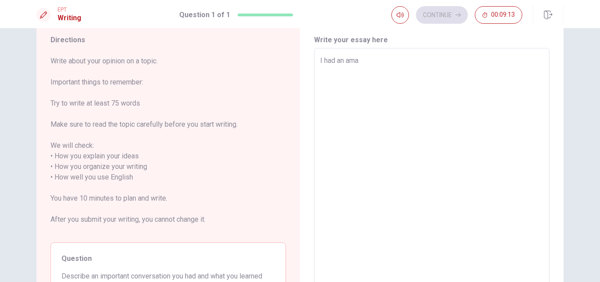
type textarea "x"
type textarea "I had an amaz"
type textarea "x"
type textarea "I had an amazi"
type textarea "x"
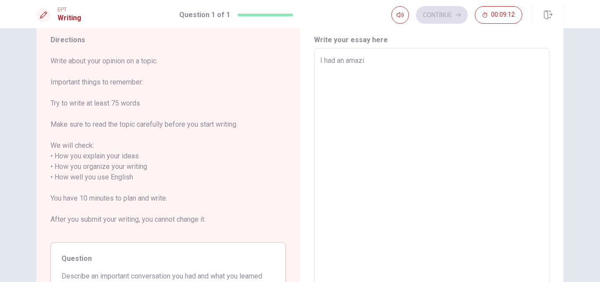
type textarea "I had an amazin"
type textarea "x"
type textarea "I had an amazinh"
type textarea "x"
type textarea "I had an amazin"
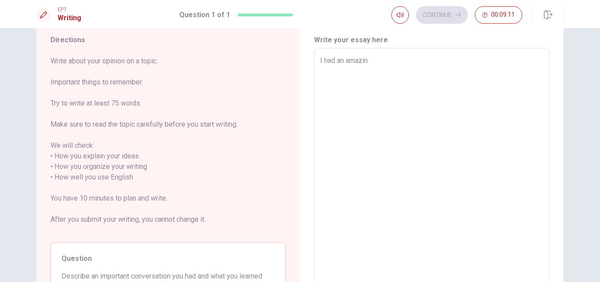
type textarea "x"
type textarea "I had an amazing"
type textarea "x"
type textarea "I had an amazing"
type textarea "x"
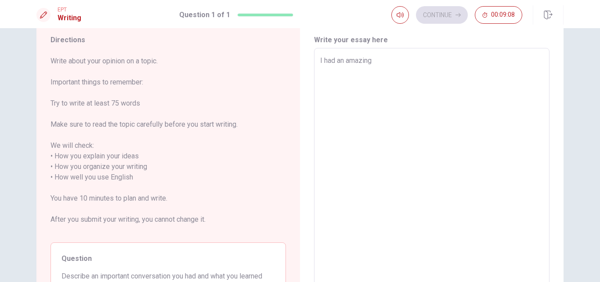
type textarea "I had an amazing"
type textarea "x"
type textarea "I had an amazin"
type textarea "x"
type textarea "I had an amazi"
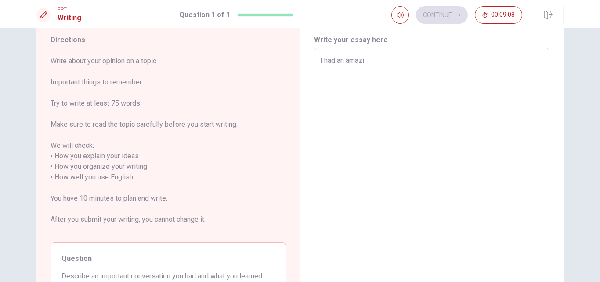
type textarea "x"
type textarea "I had an amaz"
type textarea "x"
type textarea "I had an ama"
type textarea "x"
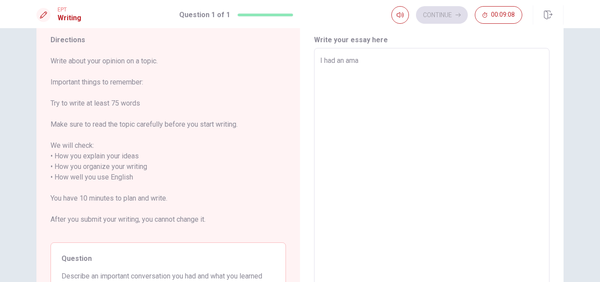
type textarea "I had an am"
type textarea "x"
type textarea "I had an a"
type textarea "x"
type textarea "I had an"
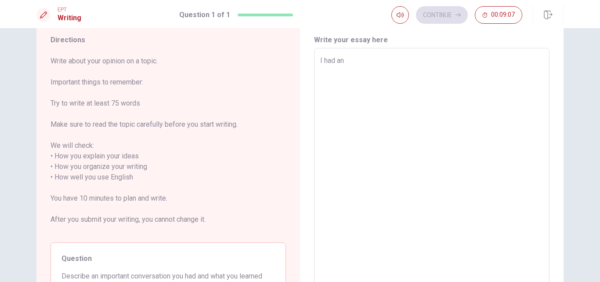
type textarea "x"
type textarea "I had an i"
type textarea "x"
type textarea "I had an im"
type textarea "x"
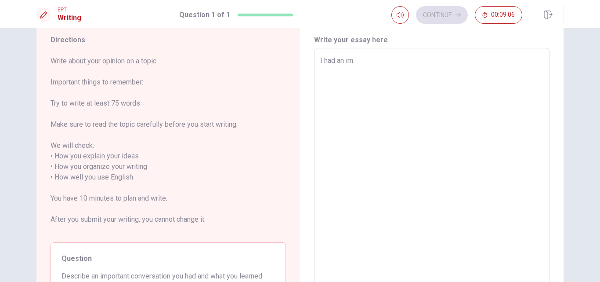
type textarea "I had an imp"
type textarea "x"
type textarea "I had an impo"
type textarea "x"
type textarea "I had an impor"
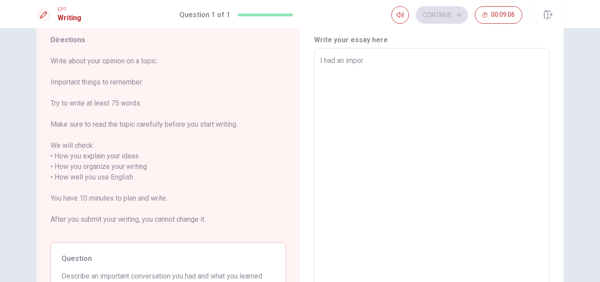
type textarea "x"
type textarea "I had an import"
type textarea "x"
type textarea "I had an importa"
type textarea "x"
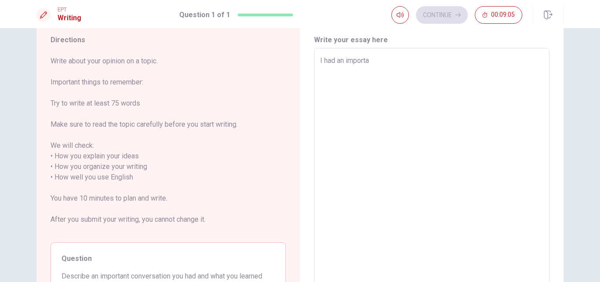
type textarea "I had an importan"
type textarea "x"
type textarea "I had an important"
type textarea "x"
type textarea "I had an important"
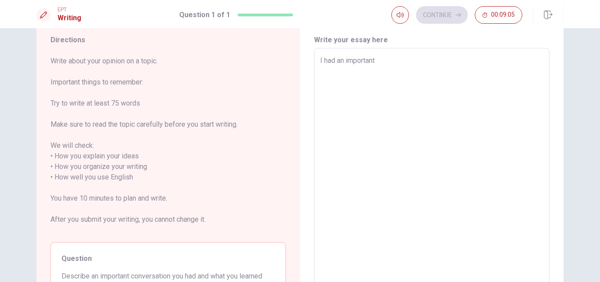
type textarea "x"
type textarea "I had an important m"
type textarea "x"
type textarea "I had an important me"
type textarea "x"
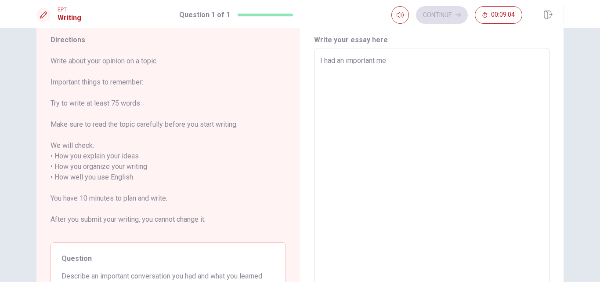
type textarea "I had an important mee"
type textarea "x"
type textarea "I had an important meet"
type textarea "x"
type textarea "I had an important meeti"
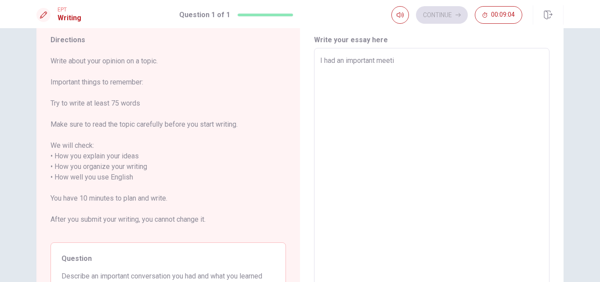
type textarea "x"
type textarea "I had an important meetin"
type textarea "x"
type textarea "I had an important meeting"
type textarea "x"
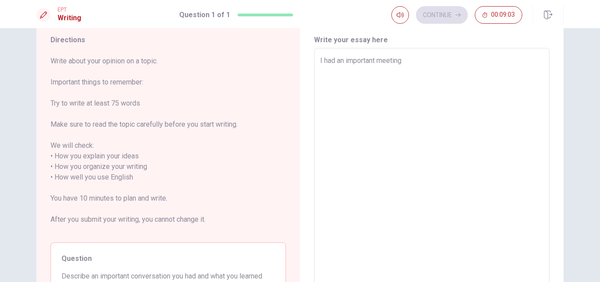
type textarea "I had an important meeting"
type textarea "x"
type textarea "I had an important meeting a"
type textarea "x"
type textarea "I had an important meeting at"
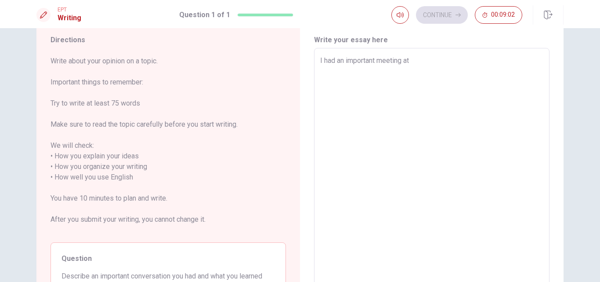
type textarea "x"
type textarea "I had an important meeting at"
type textarea "x"
type textarea "I had an important meeting at m"
type textarea "x"
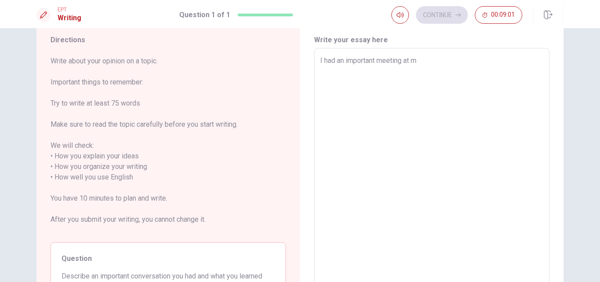
type textarea "I had an important meeting at me"
type textarea "x"
type textarea "I had an important meeting at mey"
type textarea "x"
type textarea "I had an important meeting at me"
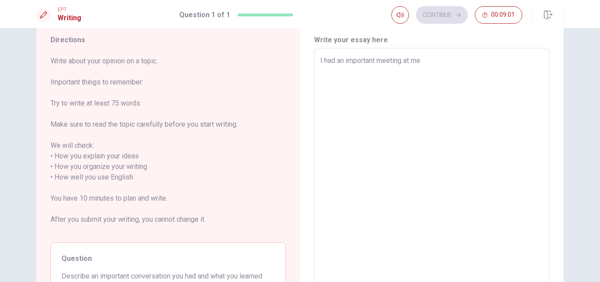
type textarea "x"
type textarea "I had an important meeting at m"
type textarea "x"
type textarea "I had an important meeting at my"
type textarea "x"
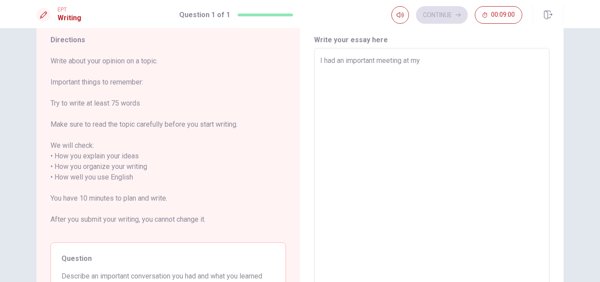
type textarea "I had an important meeting at my"
type textarea "x"
type textarea "I had an important meeting at my h"
type textarea "x"
type textarea "I had an important meeting at my ho"
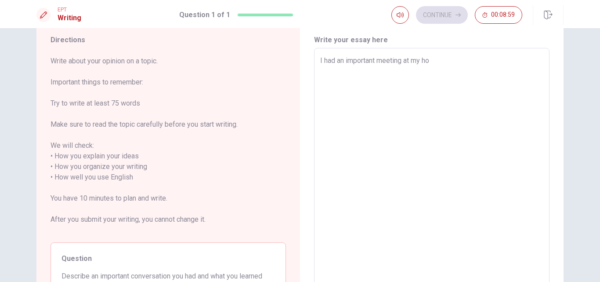
type textarea "x"
type textarea "I had an important meeting at my hob"
type textarea "x"
type textarea "I had an important meeting at my ho"
type textarea "x"
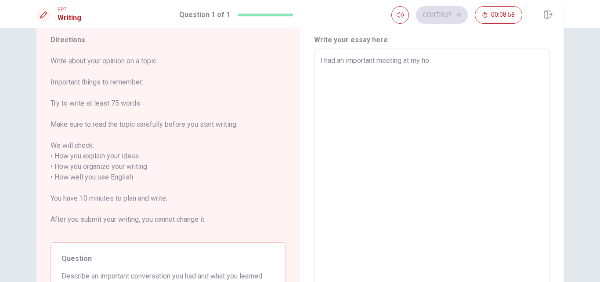
type textarea "I had an important meeting at my h"
type textarea "x"
type textarea "I had an important meeting at my"
type textarea "x"
type textarea "I had an important meeting at my j"
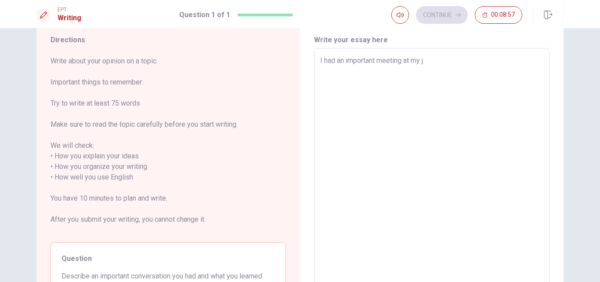
type textarea "x"
type textarea "I had an important meeting at my jo"
type textarea "x"
type textarea "I had an important meeting at my joo"
type textarea "x"
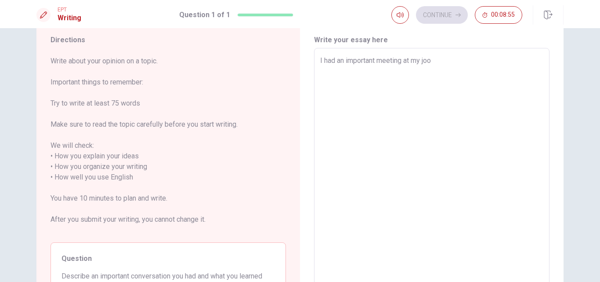
type textarea "I had an important meeting at my joob"
type textarea "x"
type textarea "I had an important meeting at my joob."
type textarea "x"
type textarea "I had an important meeting at my joob."
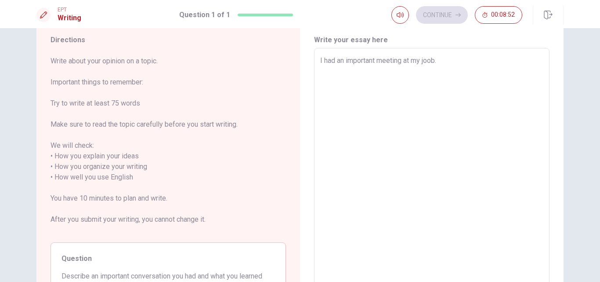
click at [431, 61] on textarea "I had an important meeting at my joob." at bounding box center [431, 177] width 223 height 244
type textarea "x"
type textarea "I had an important meeting at my job."
click at [446, 58] on textarea "I had an important meeting at my job." at bounding box center [431, 177] width 223 height 244
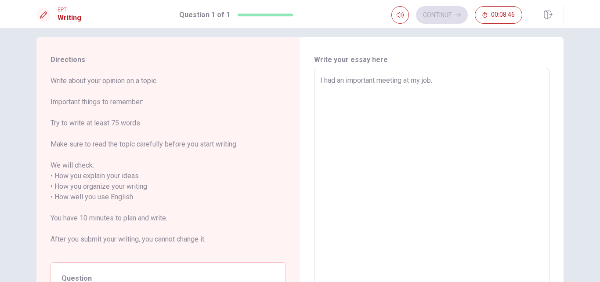
scroll to position [0, 0]
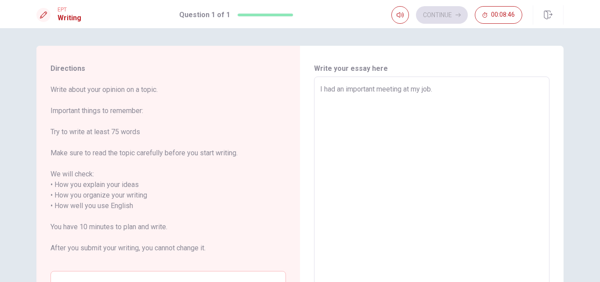
type textarea "x"
type textarea "I had an important meeting at my job. I"
type textarea "x"
type textarea "I had an important meeting at my job. I"
type textarea "x"
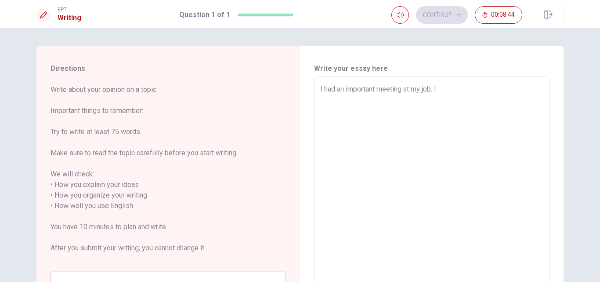
type textarea "I had an important meeting at my job. I c"
type textarea "x"
type textarea "I had an important meeting at my job. I co"
type textarea "x"
type textarea "I had an important meeting at my job. I cou"
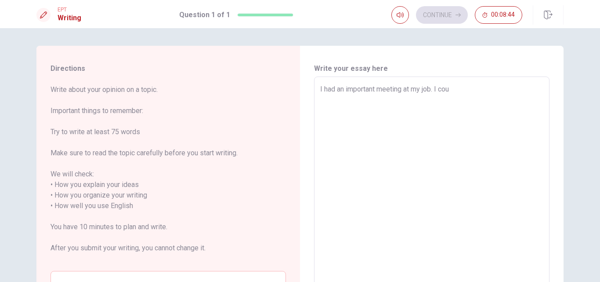
type textarea "x"
type textarea "I had an important meeting at my job. I coul"
type textarea "x"
type textarea "I had an important meeting at my job. I could"
type textarea "x"
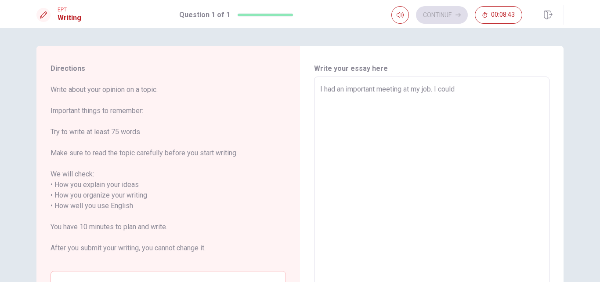
type textarea "I had an important meeting at my job. I could"
type textarea "x"
type textarea "I had an important meeting at my job. I could e"
type textarea "x"
type textarea "I had an important meeting at my job. I could ex"
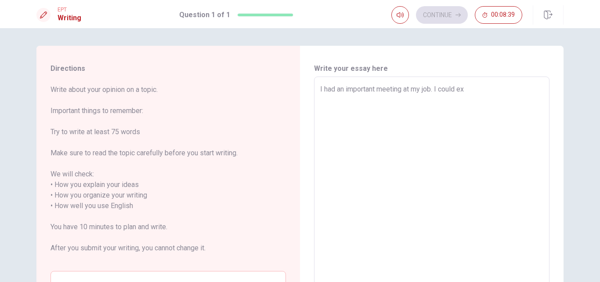
type textarea "x"
type textarea "I had an important meeting at my job. I could exp"
type textarea "x"
type textarea "I had an important meeting at my job. I could expl"
type textarea "x"
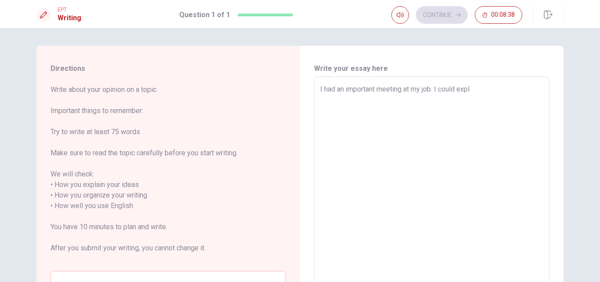
type textarea "I had an important meeting at my job. I could expla"
type textarea "x"
type textarea "I had an important meeting at my job. I could explai"
type textarea "x"
type textarea "I had an important meeting at my job. I could explain"
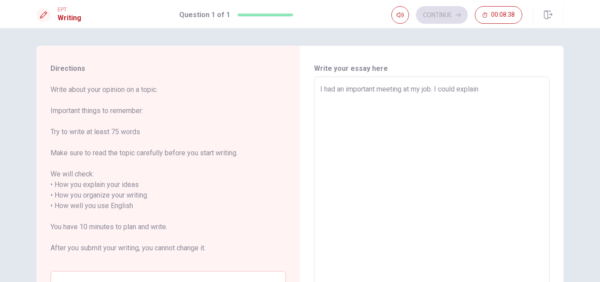
type textarea "x"
type textarea "I had an important meeting at my job. I could explain"
type textarea "x"
type textarea "I had an important meeting at my job. I could explain h"
type textarea "x"
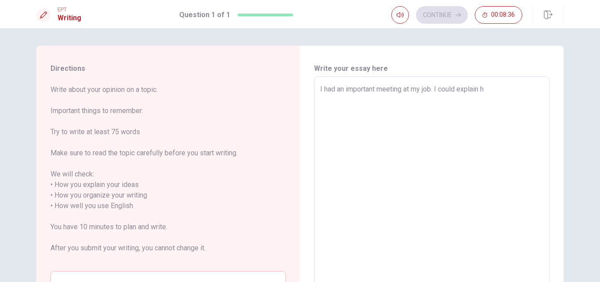
type textarea "I had an important meeting at my job. I could explain ha"
type textarea "x"
type textarea "I had an important meeting at my job. I could explain hao"
type textarea "x"
type textarea "I had an important meeting at my job. I could explain ha"
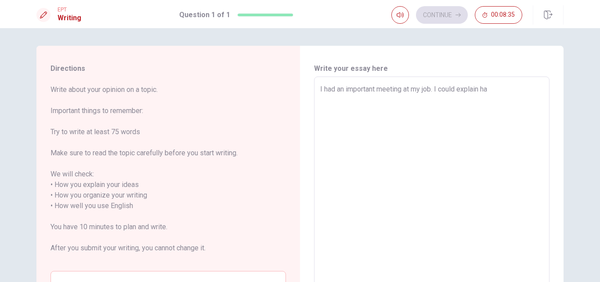
type textarea "x"
type textarea "I had an important meeting at my job. I could explain h"
type textarea "x"
type textarea "I had an important meeting at my job. I could explain hh"
type textarea "x"
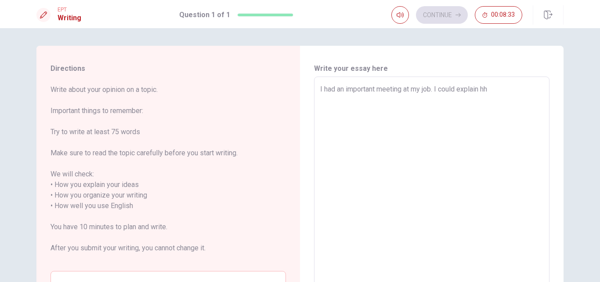
type textarea "I had an important meeting at my job. I could explain hho"
type textarea "x"
type textarea "I had an important meeting at my job. I could explain hhow"
type textarea "x"
type textarea "I had an important meeting at my job. I could explain hhow"
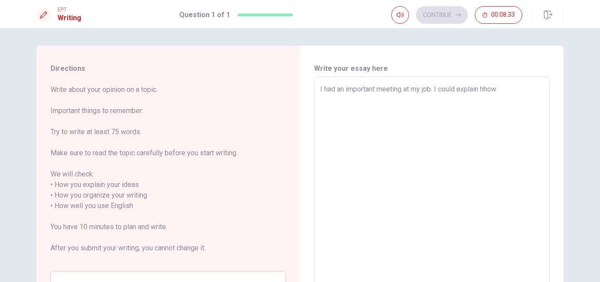
type textarea "x"
type textarea "I had an important meeting at my job. I could explain hhow"
type textarea "x"
type textarea "I had an important meeting at my job. I could explain hho"
type textarea "x"
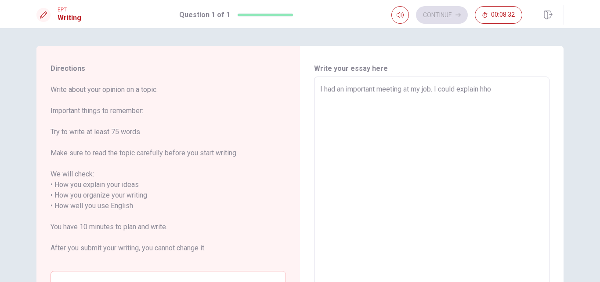
type textarea "I had an important meeting at my job. I could explain hh"
click at [480, 89] on textarea "I had an important meeting at my job. I could explain how the selling staff" at bounding box center [431, 206] width 223 height 244
click at [455, 89] on textarea "I had an important meeting at my job. I could explained how the selling staff" at bounding box center [431, 206] width 223 height 244
click at [541, 90] on textarea "I had an important meeting at my job. I explained how the selling staff" at bounding box center [431, 206] width 223 height 244
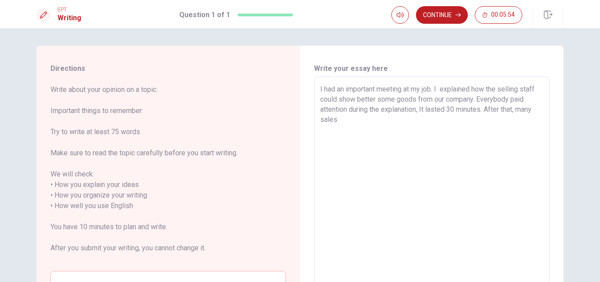
click at [523, 111] on textarea "I had an important meeting at my job. I explained how the selling staff could s…" at bounding box center [431, 206] width 223 height 244
click at [396, 130] on textarea "I had an important meeting at my job. I explained how the selling staff could s…" at bounding box center [431, 206] width 223 height 244
click at [509, 107] on textarea "I had an important meeting at my job. I explained how the selling staff could s…" at bounding box center [431, 206] width 223 height 244
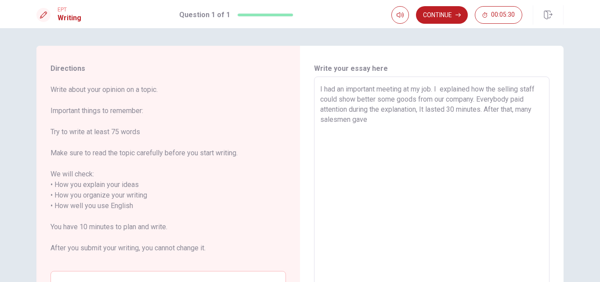
click at [368, 119] on textarea "I had an important meeting at my job. I explained how the selling staff could s…" at bounding box center [431, 206] width 223 height 244
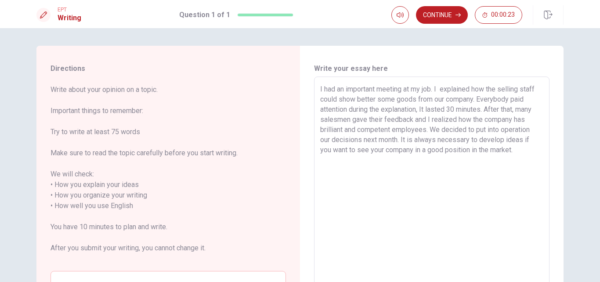
click at [355, 99] on textarea "I had an important meeting at my job. I explained how the selling staff could s…" at bounding box center [431, 206] width 223 height 244
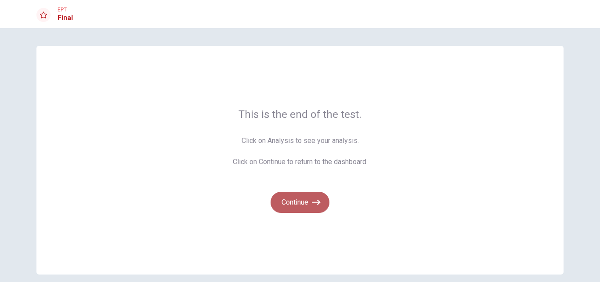
click at [286, 197] on button "Continue" at bounding box center [300, 202] width 59 height 21
